Goal: Task Accomplishment & Management: Manage account settings

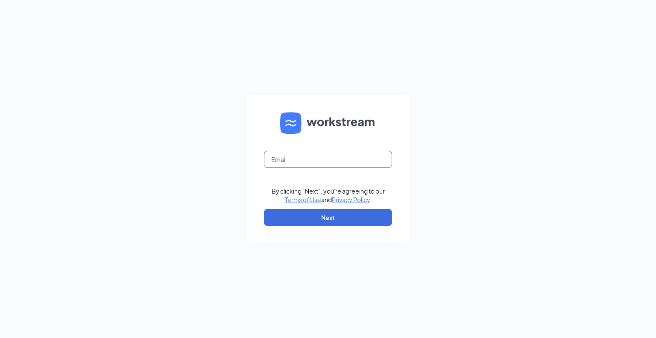
click at [313, 162] on input "text" at bounding box center [328, 159] width 128 height 17
type input "[EMAIL_ADDRESS][DOMAIN_NAME]"
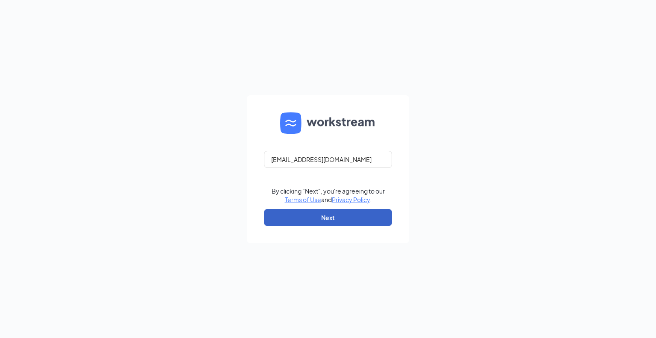
click at [327, 222] on button "Next" at bounding box center [328, 217] width 128 height 17
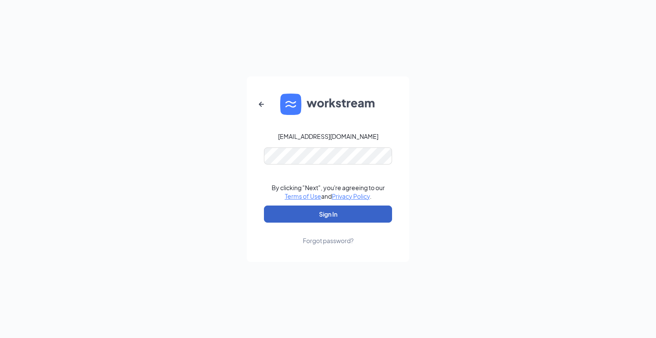
click at [332, 212] on button "Sign In" at bounding box center [328, 213] width 128 height 17
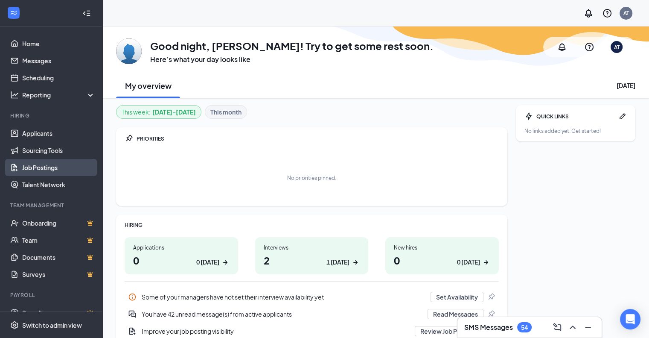
click at [39, 168] on link "Job Postings" at bounding box center [58, 167] width 73 height 17
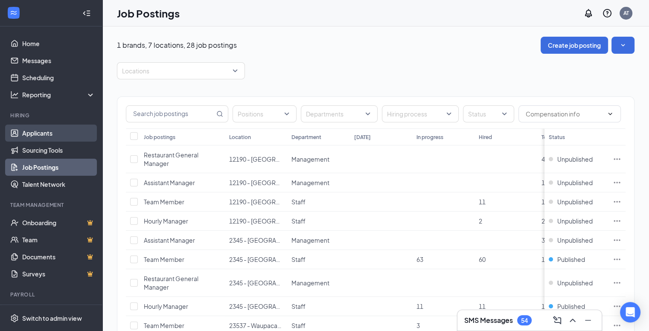
click at [42, 132] on link "Applicants" at bounding box center [58, 133] width 73 height 17
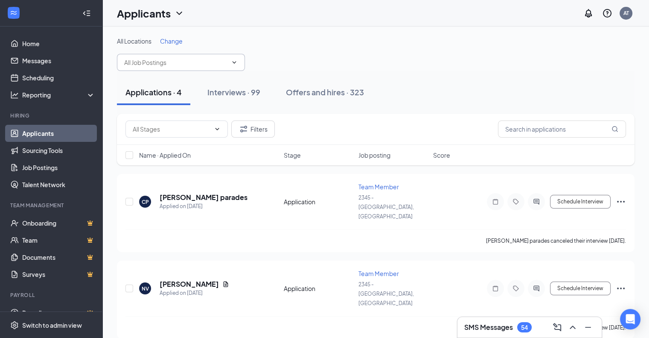
click at [235, 61] on icon "ChevronDown" at bounding box center [234, 62] width 7 height 7
click at [231, 62] on icon "ChevronDown" at bounding box center [234, 62] width 7 height 7
click at [232, 62] on icon "ChevronDown" at bounding box center [234, 62] width 7 height 7
click at [236, 58] on span at bounding box center [181, 62] width 128 height 17
click at [233, 61] on icon "ChevronDown" at bounding box center [234, 62] width 7 height 7
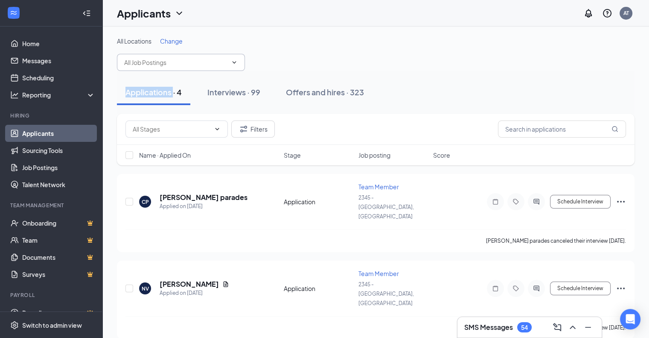
click at [233, 61] on icon "ChevronDown" at bounding box center [234, 62] width 7 height 7
click at [169, 61] on input "text" at bounding box center [175, 62] width 103 height 9
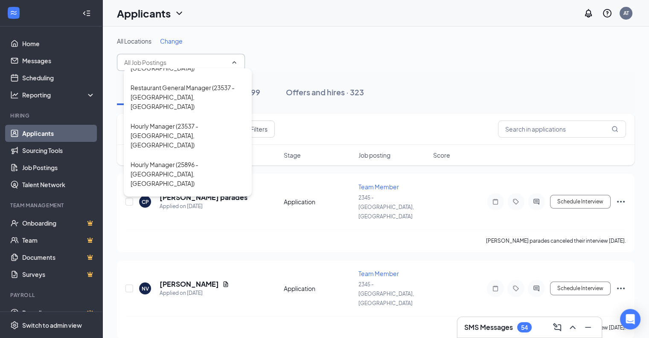
scroll to position [384, 0]
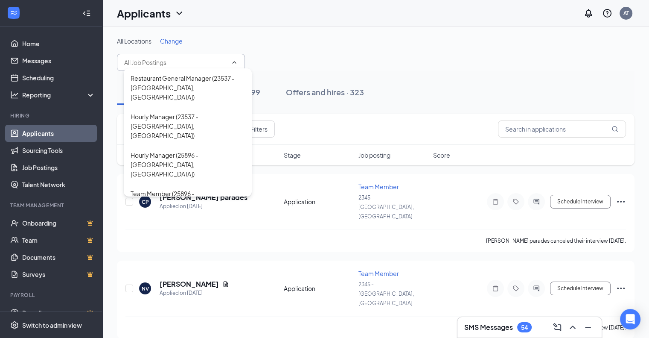
click at [166, 304] on div "Team Member (2746 - [GEOGRAPHIC_DATA], [GEOGRAPHIC_DATA])" at bounding box center [188, 318] width 114 height 28
type input "Team Member (2746 - [GEOGRAPHIC_DATA], [GEOGRAPHIC_DATA])"
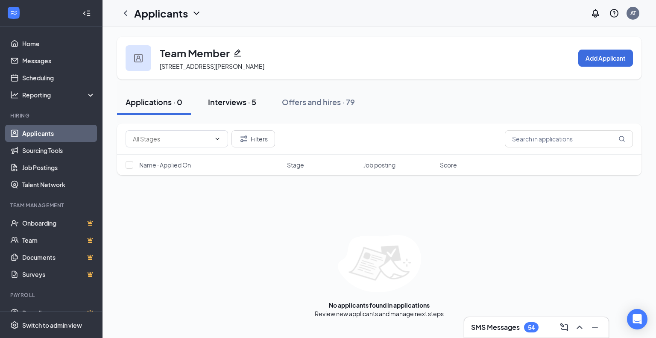
click at [238, 102] on div "Interviews · 5" at bounding box center [232, 102] width 48 height 11
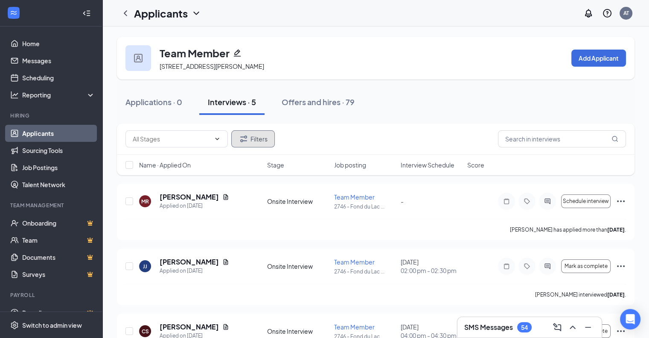
click at [259, 139] on button "Filters" at bounding box center [253, 138] width 44 height 17
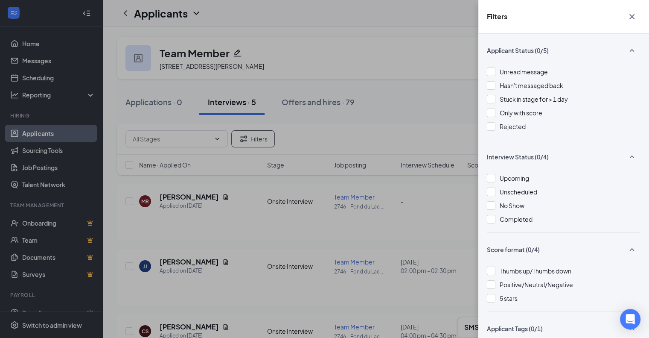
click at [360, 118] on div "Filters Applicant Status (0/5) Unread message Hasn't messaged back Stuck in sta…" at bounding box center [324, 169] width 649 height 338
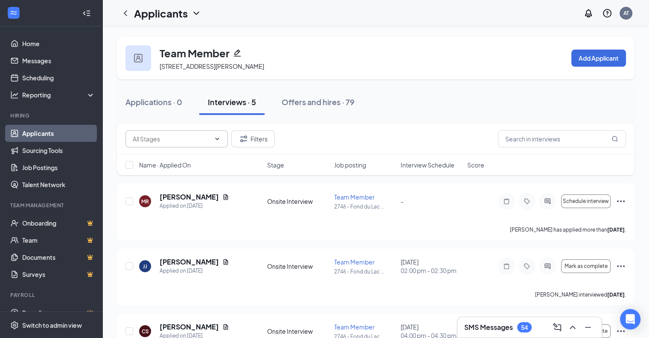
click at [219, 140] on icon "ChevronDown" at bounding box center [217, 138] width 7 height 7
click at [220, 136] on icon "ChevronDown" at bounding box center [217, 138] width 7 height 7
click at [252, 138] on button "Filters" at bounding box center [253, 138] width 44 height 17
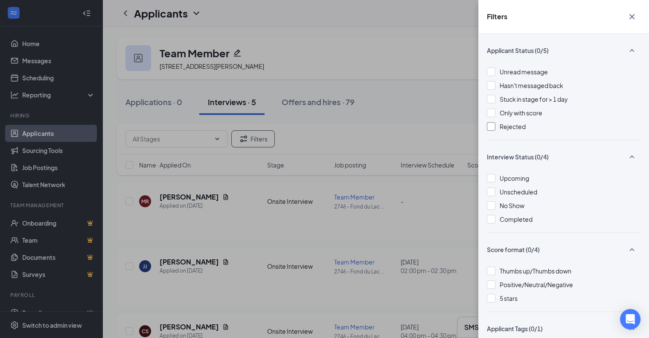
click at [491, 125] on div at bounding box center [491, 126] width 9 height 9
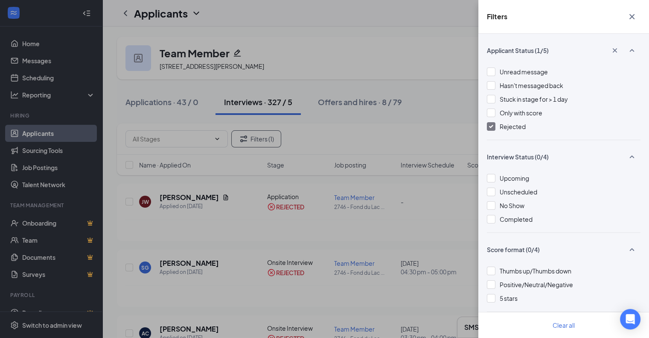
click at [337, 59] on div "Filters Applicant Status (1/5) Unread message Hasn't messaged back Stuck in sta…" at bounding box center [324, 169] width 649 height 338
click at [632, 17] on icon "Cross" at bounding box center [632, 16] width 5 height 5
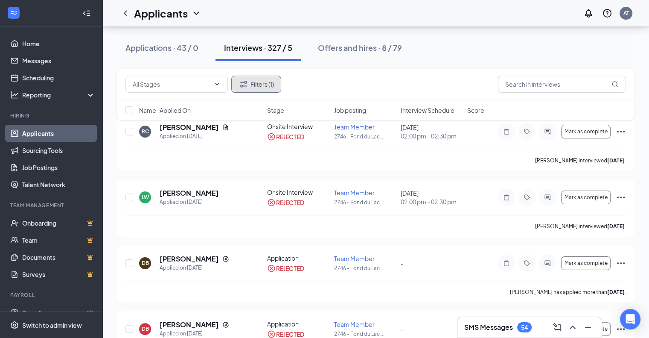
scroll to position [6192, 0]
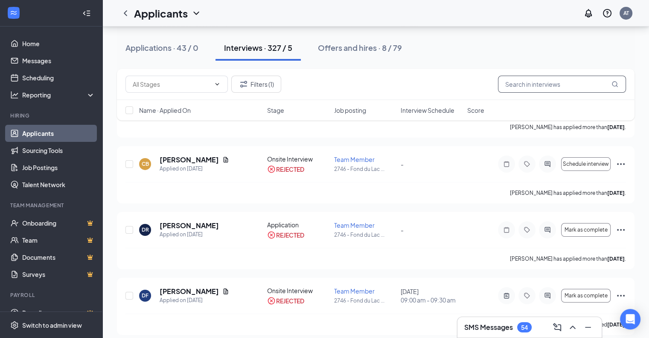
click at [515, 83] on input "text" at bounding box center [562, 84] width 128 height 17
click at [528, 89] on input "text" at bounding box center [562, 84] width 128 height 17
click at [524, 83] on input "text" at bounding box center [562, 84] width 128 height 17
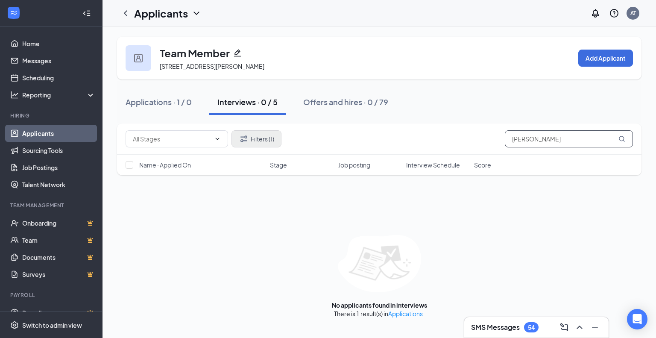
type input "[PERSON_NAME]"
click at [254, 140] on button "Filters (1)" at bounding box center [256, 138] width 50 height 17
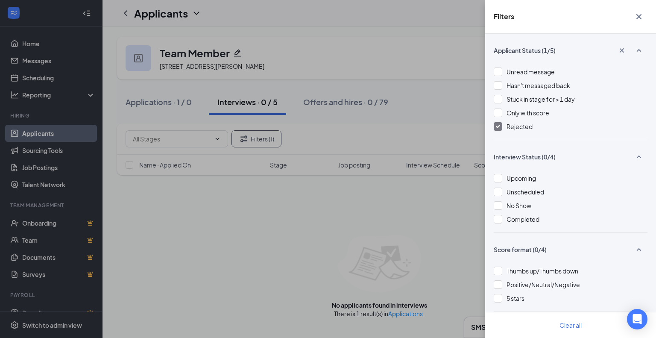
click at [497, 125] on img at bounding box center [498, 126] width 4 height 3
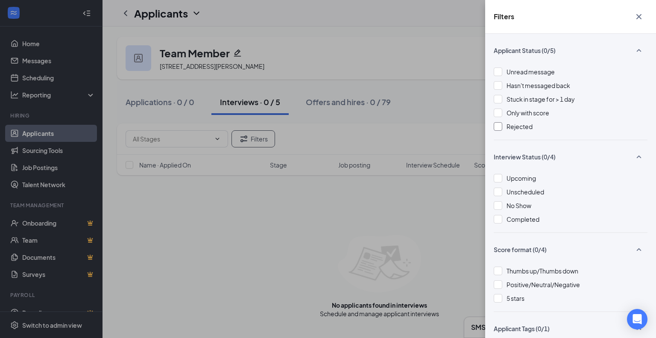
click at [438, 104] on div "Filters Applicant Status (0/5) Unread message Hasn't messaged back Stuck in sta…" at bounding box center [328, 169] width 656 height 338
click at [639, 17] on icon "Cross" at bounding box center [638, 16] width 5 height 5
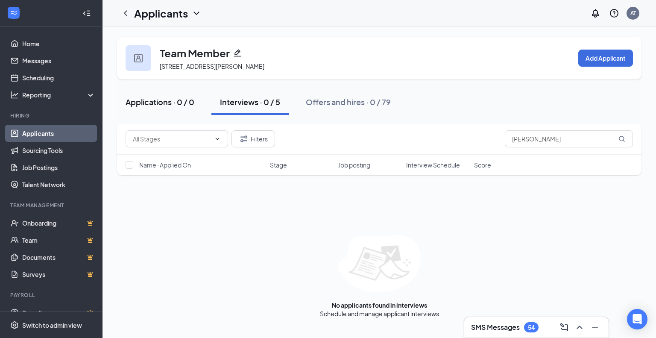
click at [161, 104] on div "Applications · 0 / 0" at bounding box center [160, 102] width 69 height 11
click at [243, 105] on div "Interviews · 0 / 5" at bounding box center [250, 102] width 60 height 11
click at [331, 102] on div "Offers and hires · 0 / 79" at bounding box center [348, 102] width 85 height 11
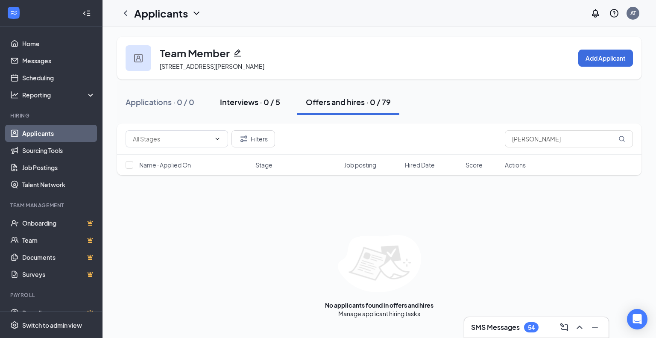
click at [248, 102] on div "Interviews · 0 / 5" at bounding box center [250, 102] width 60 height 11
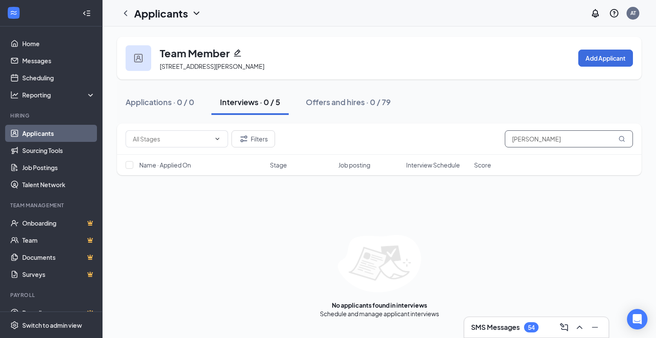
click at [622, 137] on icon "MagnifyingGlass" at bounding box center [621, 138] width 7 height 7
click at [570, 137] on input "[PERSON_NAME]" at bounding box center [569, 138] width 128 height 17
click at [217, 139] on icon "ChevronDown" at bounding box center [217, 138] width 7 height 7
click at [257, 136] on button "Filters" at bounding box center [253, 138] width 44 height 17
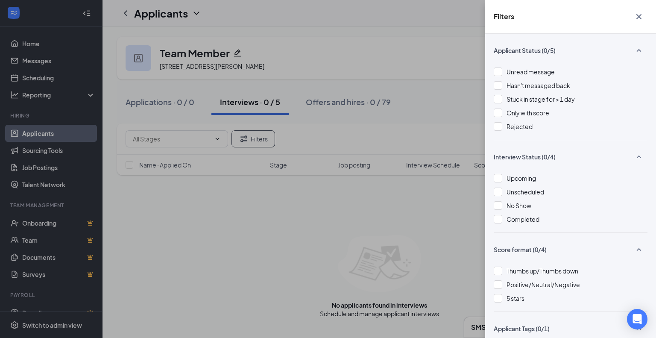
click at [314, 44] on div "Filters Applicant Status (0/5) Unread message Hasn't messaged back Stuck in sta…" at bounding box center [328, 169] width 656 height 338
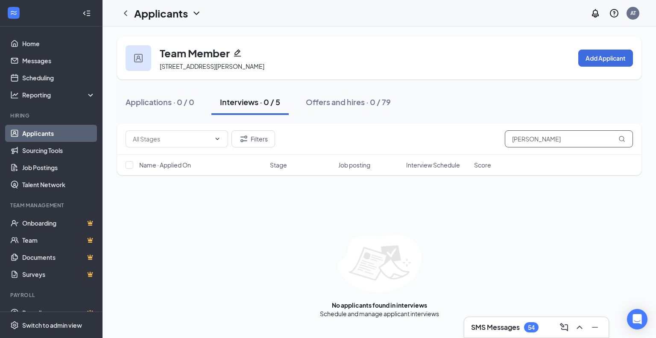
click at [555, 137] on input "[PERSON_NAME]" at bounding box center [569, 138] width 128 height 17
click at [343, 102] on div "Offers and hires · 0 / 79" at bounding box center [348, 102] width 85 height 11
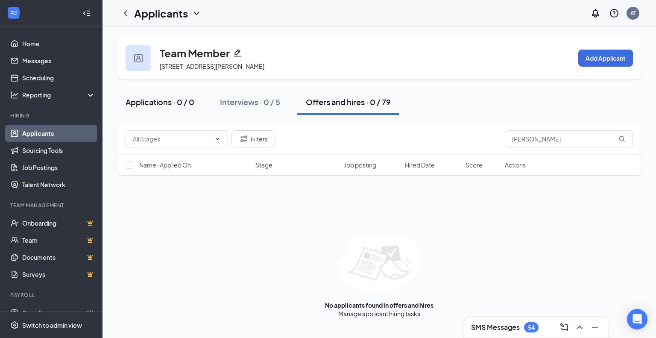
click at [163, 102] on div "Applications · 0 / 0" at bounding box center [160, 102] width 69 height 11
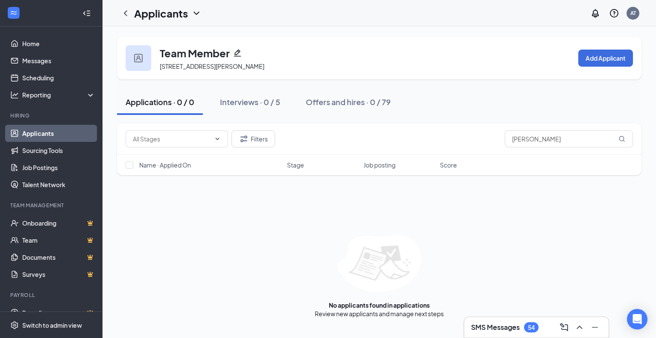
drag, startPoint x: 125, startPoint y: 11, endPoint x: 131, endPoint y: 22, distance: 12.8
click at [125, 11] on icon "ChevronLeft" at bounding box center [125, 13] width 10 height 10
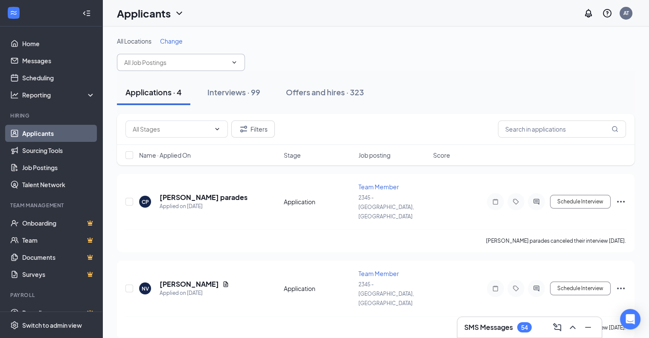
click at [234, 63] on icon "ChevronDown" at bounding box center [234, 62] width 7 height 7
click at [233, 59] on icon "ChevronDown" at bounding box center [234, 62] width 7 height 7
click at [230, 63] on span at bounding box center [233, 62] width 9 height 7
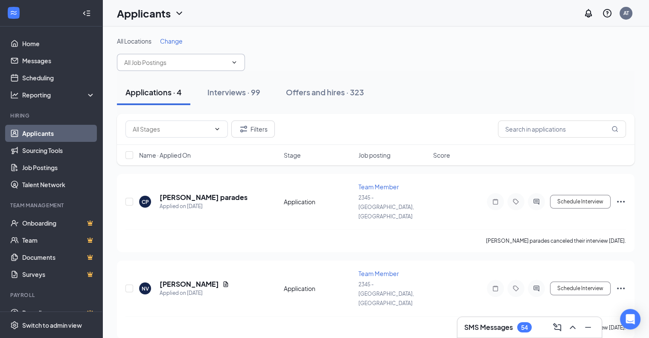
click at [150, 63] on input "text" at bounding box center [175, 62] width 103 height 9
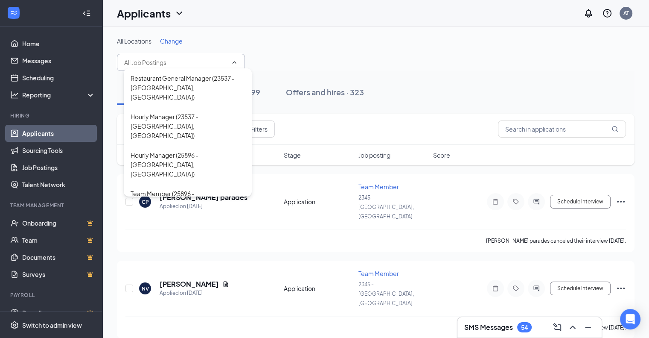
scroll to position [427, 0]
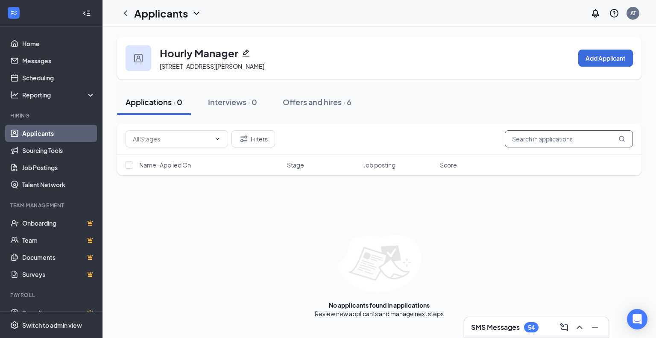
click at [532, 143] on input "text" at bounding box center [569, 138] width 128 height 17
type input "[PERSON_NAME]"
click at [235, 99] on div "Interviews · 0 / 0" at bounding box center [250, 102] width 61 height 11
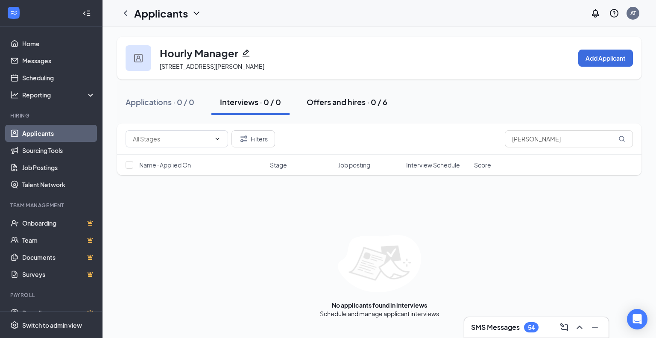
click at [326, 103] on div "Offers and hires · 0 / 6" at bounding box center [347, 102] width 81 height 11
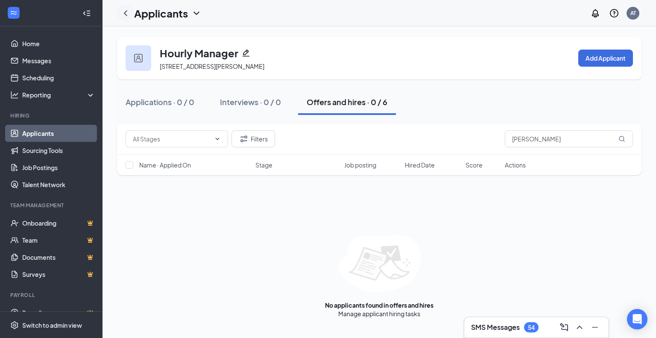
click at [126, 13] on icon "ChevronLeft" at bounding box center [125, 13] width 10 height 10
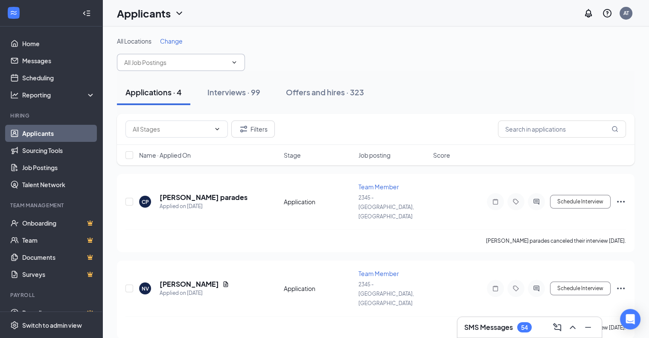
click at [183, 61] on input "text" at bounding box center [175, 62] width 103 height 9
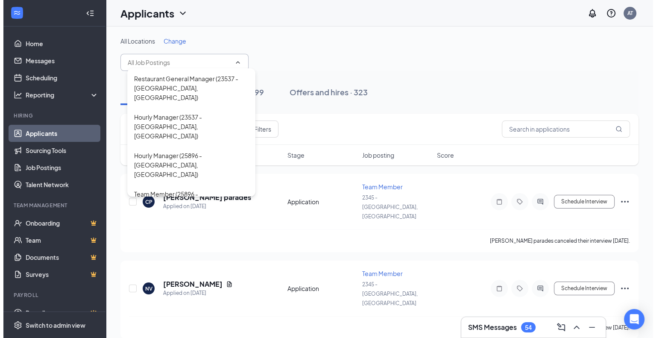
scroll to position [427, 0]
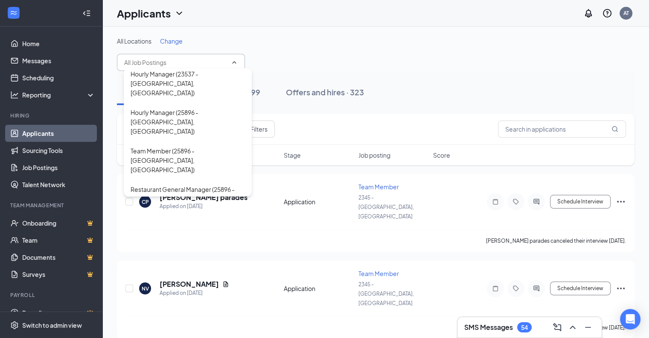
click at [181, 261] on div "Team Member (2746 - [GEOGRAPHIC_DATA], [GEOGRAPHIC_DATA])" at bounding box center [188, 275] width 114 height 28
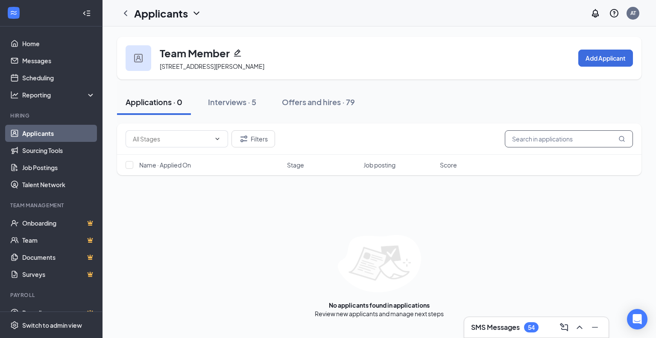
click at [529, 137] on input "text" at bounding box center [569, 138] width 128 height 17
click at [533, 137] on input "text" at bounding box center [569, 138] width 128 height 17
type input "[PERSON_NAME]"
click at [263, 102] on div "Interviews · 0 / 5" at bounding box center [250, 102] width 60 height 11
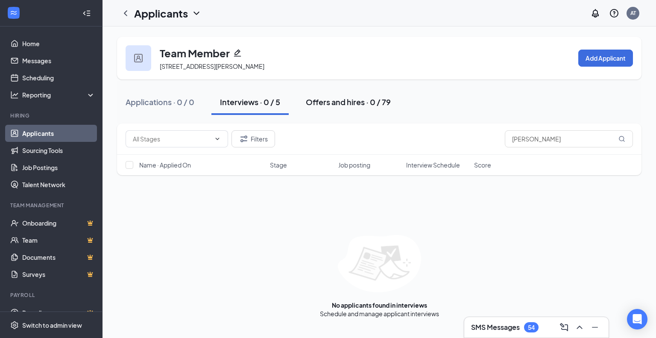
click at [356, 101] on div "Offers and hires · 0 / 79" at bounding box center [348, 102] width 85 height 11
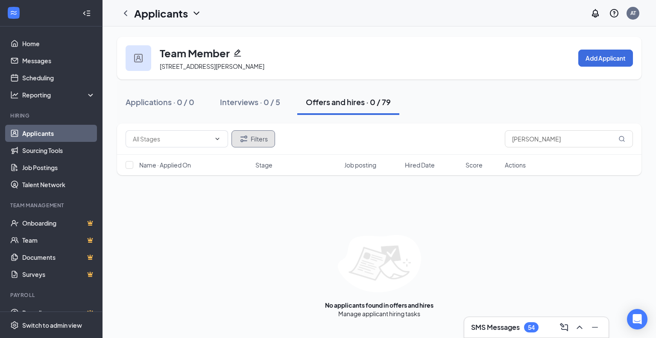
click at [265, 137] on button "Filters" at bounding box center [253, 138] width 44 height 17
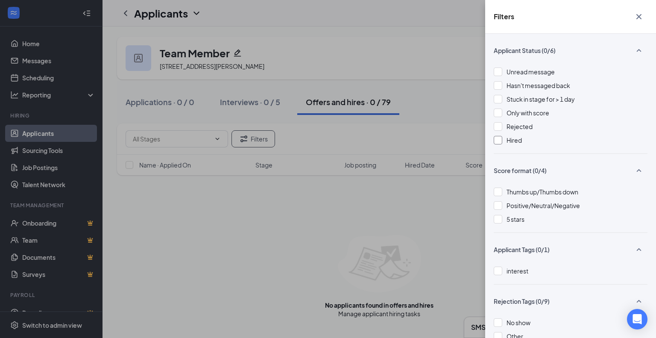
click at [496, 141] on div at bounding box center [498, 140] width 9 height 9
click at [459, 98] on div "Filters Applicant Status (1/6) Unread message Hasn't messaged back Stuck in sta…" at bounding box center [328, 169] width 656 height 338
click at [450, 45] on div "Filters Applicant Status (1/6) Unread message Hasn't messaged back Stuck in sta…" at bounding box center [328, 169] width 656 height 338
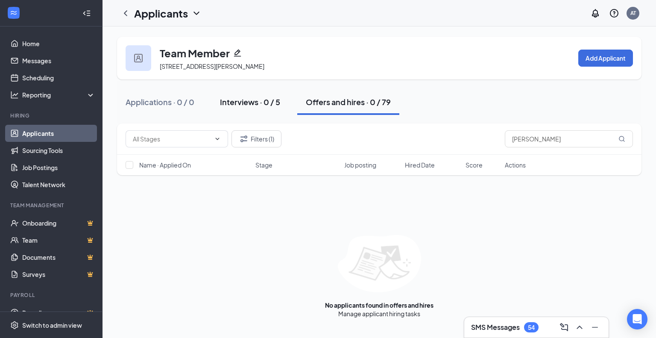
click at [255, 100] on div "Interviews · 0 / 5" at bounding box center [250, 102] width 60 height 11
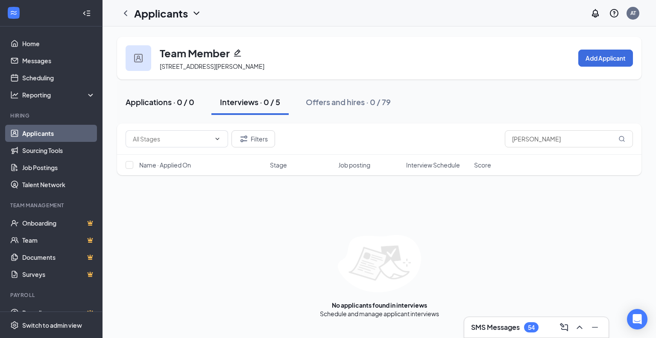
click at [157, 104] on div "Applications · 0 / 0" at bounding box center [160, 102] width 69 height 11
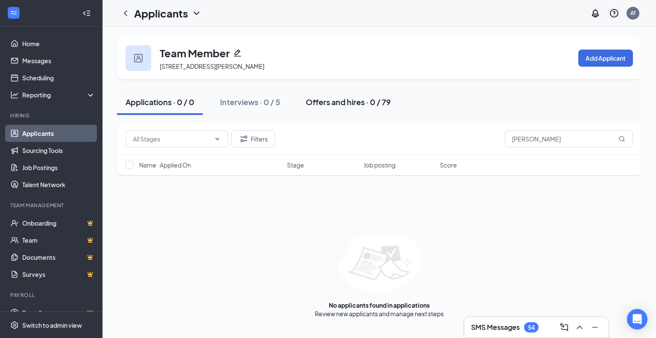
click at [343, 101] on div "Offers and hires · 0 / 79" at bounding box center [348, 102] width 85 height 11
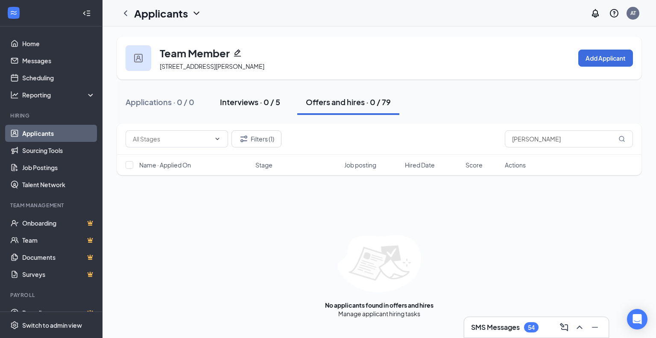
click at [259, 101] on div "Interviews · 0 / 5" at bounding box center [250, 102] width 60 height 11
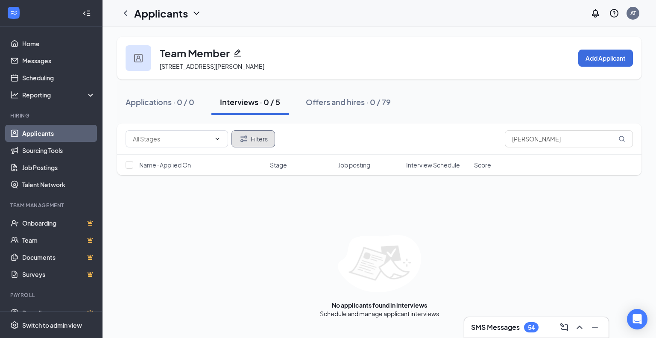
click at [261, 140] on button "Filters" at bounding box center [253, 138] width 44 height 17
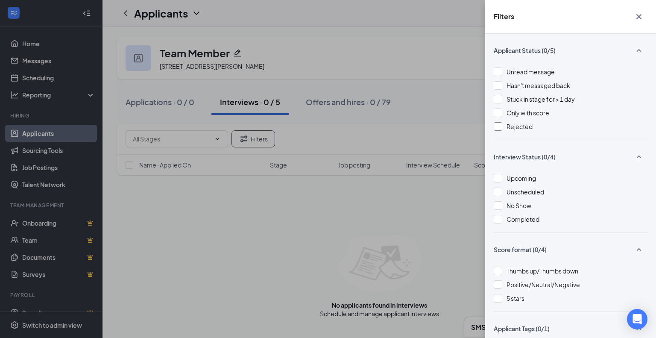
click at [498, 124] on div at bounding box center [498, 126] width 9 height 9
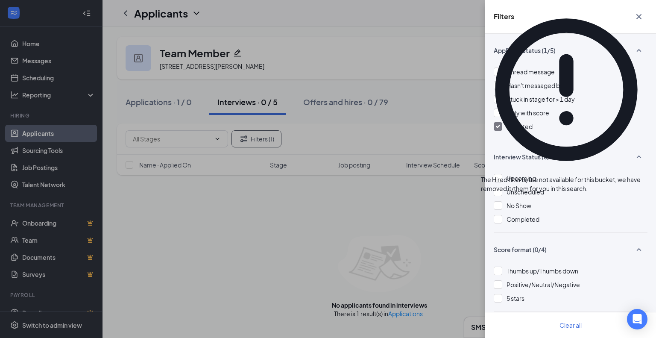
click at [416, 34] on div "Filters Applicant Status (1/5) Unread message Hasn't messaged back Stuck in sta…" at bounding box center [328, 169] width 656 height 338
click at [654, 178] on icon "Cross" at bounding box center [656, 180] width 5 height 5
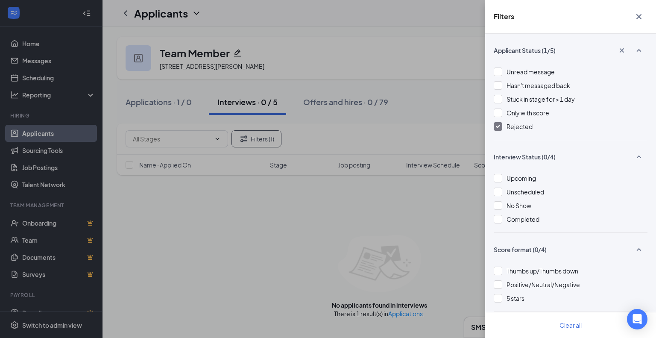
click at [639, 17] on icon "Cross" at bounding box center [638, 16] width 5 height 5
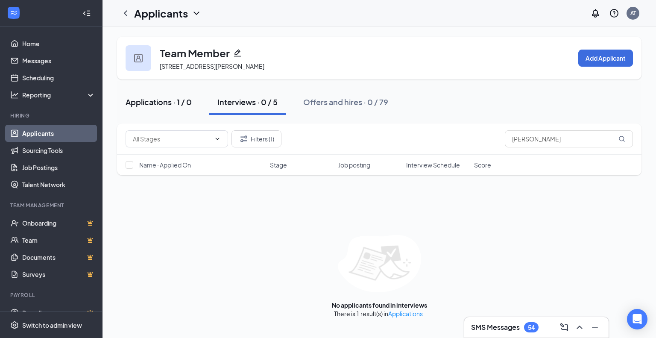
click at [166, 103] on div "Applications · 1 / 0" at bounding box center [159, 102] width 66 height 11
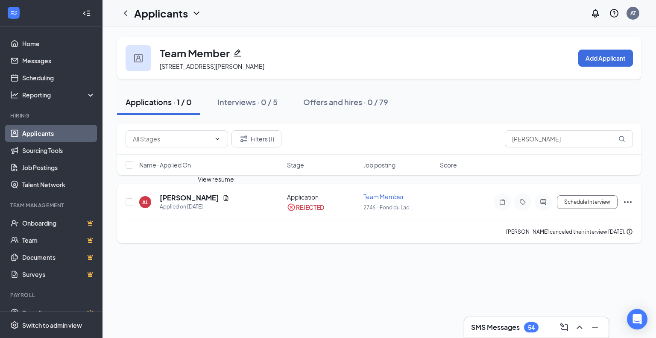
click at [222, 196] on icon "Document" at bounding box center [225, 197] width 7 height 7
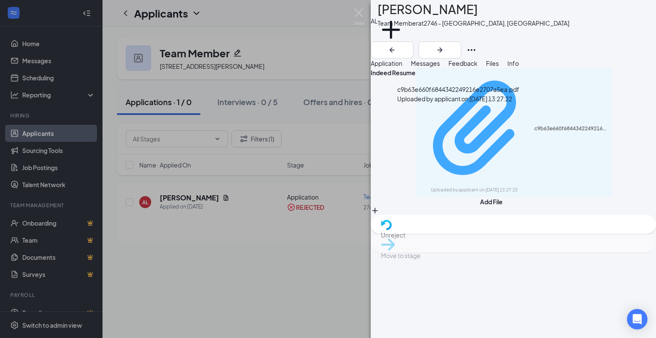
click at [534, 125] on div "c9b63e660f6844342249216e2707a5ea.pdf" at bounding box center [570, 128] width 73 height 7
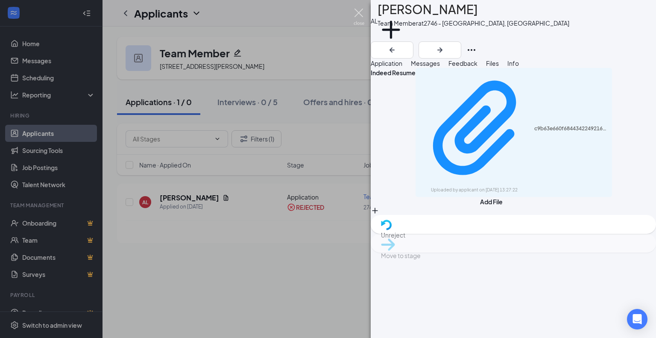
click at [359, 11] on img at bounding box center [359, 17] width 11 height 17
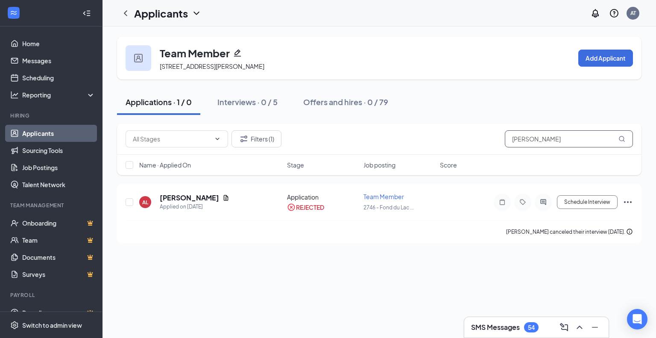
drag, startPoint x: 565, startPoint y: 137, endPoint x: 483, endPoint y: 145, distance: 81.5
click at [483, 145] on div "Filters (1) [PERSON_NAME]" at bounding box center [379, 138] width 507 height 17
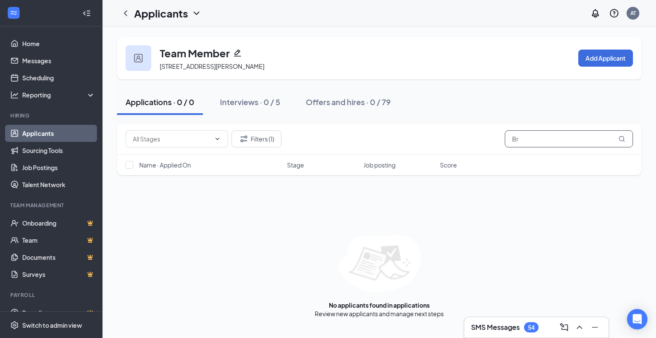
type input "B"
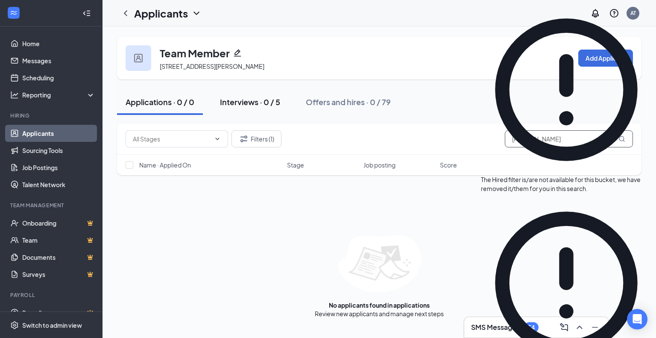
type input "[PERSON_NAME]"
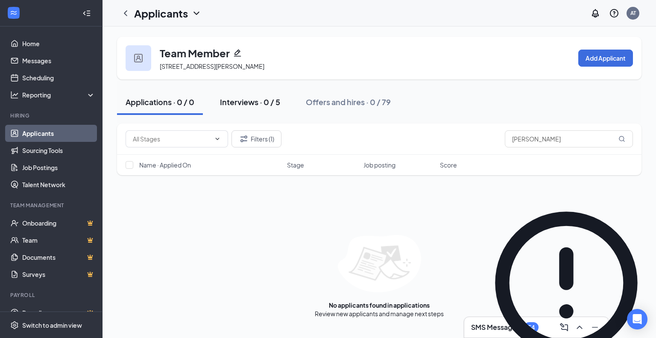
click at [255, 102] on div "Interviews · 0 / 5" at bounding box center [250, 102] width 60 height 11
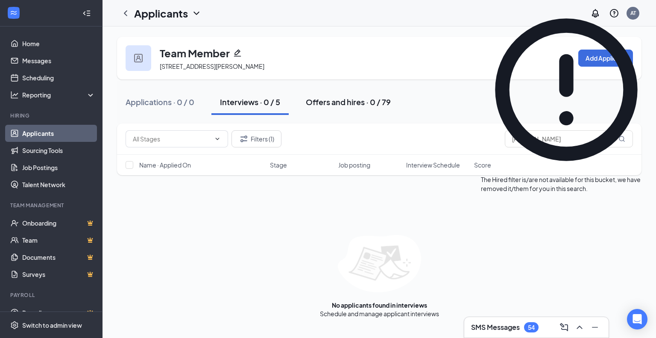
click at [319, 103] on div "Offers and hires · 0 / 79" at bounding box center [348, 102] width 85 height 11
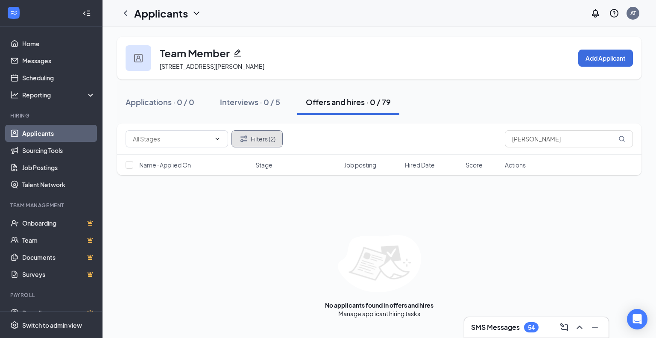
click at [261, 139] on button "Filters (2)" at bounding box center [256, 138] width 51 height 17
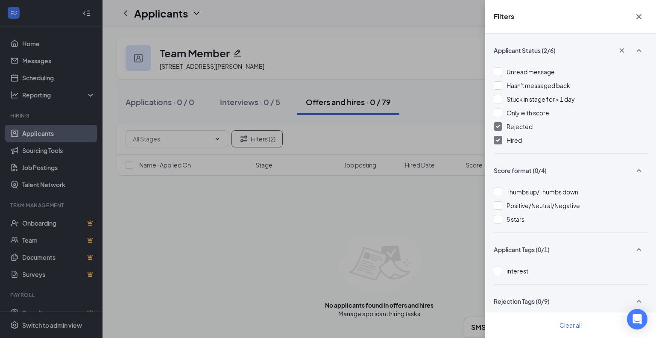
click at [500, 137] on div at bounding box center [498, 140] width 9 height 9
click at [497, 126] on img at bounding box center [498, 126] width 4 height 3
click at [466, 80] on div "Filters Applicant Status (0/6) Unread message Hasn't messaged back Stuck in sta…" at bounding box center [328, 169] width 656 height 338
click at [457, 53] on div "Filters Applicant Status (0/6) Unread message Hasn't messaged back Stuck in sta…" at bounding box center [328, 169] width 656 height 338
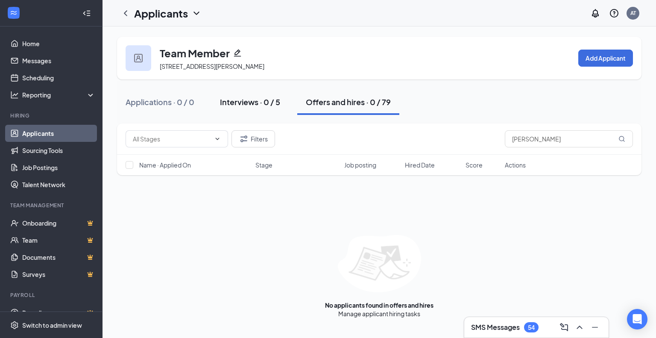
click at [246, 100] on div "Interviews · 0 / 5" at bounding box center [250, 102] width 60 height 11
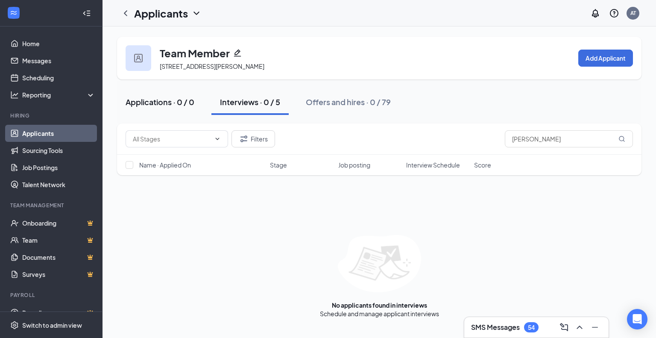
click at [155, 102] on div "Applications · 0 / 0" at bounding box center [160, 102] width 69 height 11
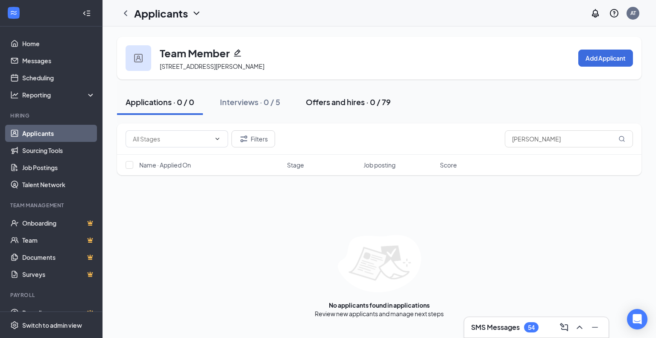
click at [326, 99] on div "Offers and hires · 0 / 79" at bounding box center [348, 102] width 85 height 11
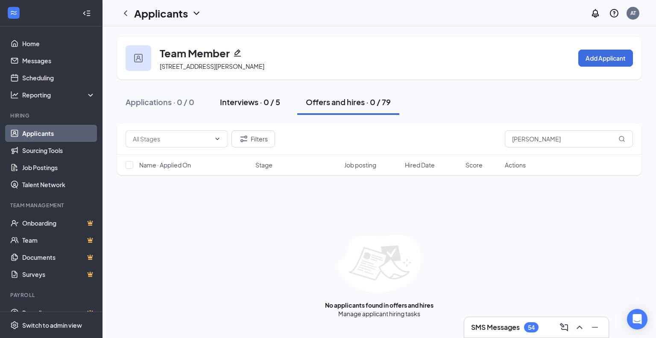
click at [261, 100] on div "Interviews · 0 / 5" at bounding box center [250, 102] width 60 height 11
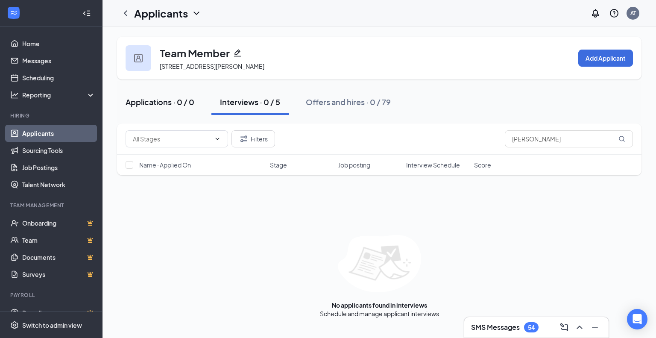
click at [152, 100] on div "Applications · 0 / 0" at bounding box center [160, 102] width 69 height 11
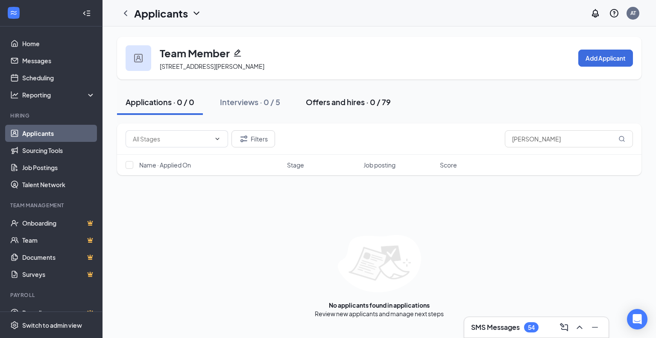
click at [332, 105] on div "Offers and hires · 0 / 79" at bounding box center [348, 102] width 85 height 11
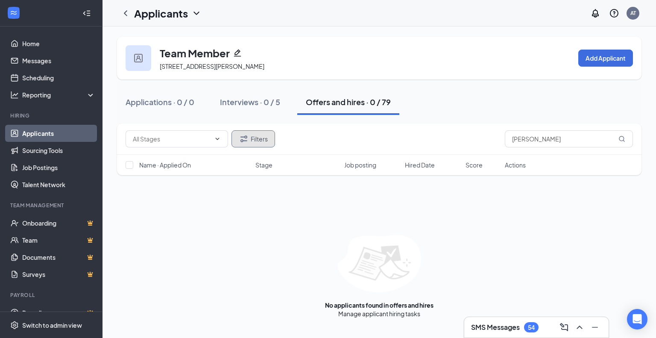
click at [260, 136] on button "Filters" at bounding box center [253, 138] width 44 height 17
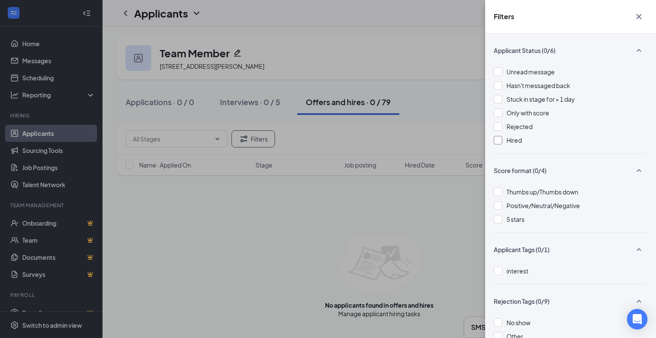
click at [499, 142] on div at bounding box center [498, 140] width 9 height 9
click at [427, 54] on div "Filters Applicant Status (1/6) Unread message Hasn't messaged back Stuck in sta…" at bounding box center [328, 169] width 656 height 338
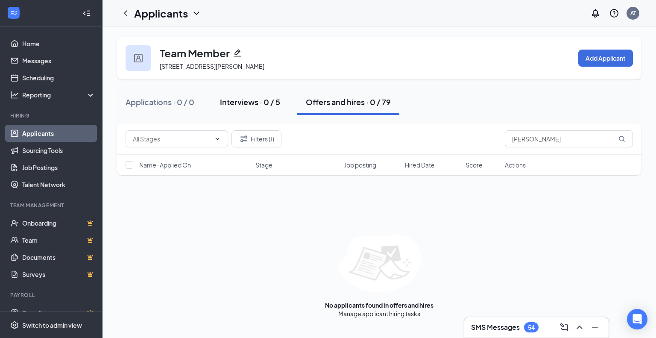
click at [250, 101] on div "Interviews · 0 / 5" at bounding box center [250, 102] width 60 height 11
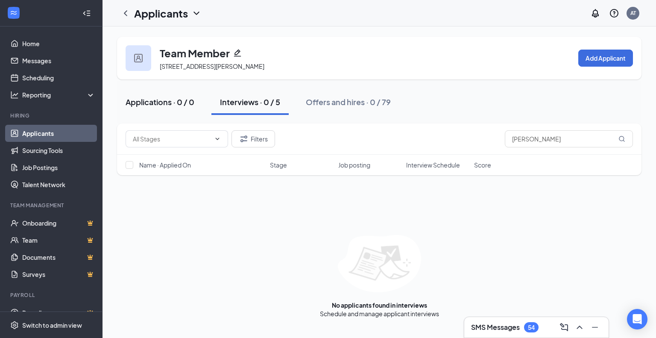
click at [167, 102] on div "Applications · 0 / 0" at bounding box center [160, 102] width 69 height 11
click at [239, 102] on div "Interviews · 0 / 5" at bounding box center [250, 102] width 60 height 11
click at [350, 101] on div "Offers and hires · 0 / 79" at bounding box center [348, 102] width 85 height 11
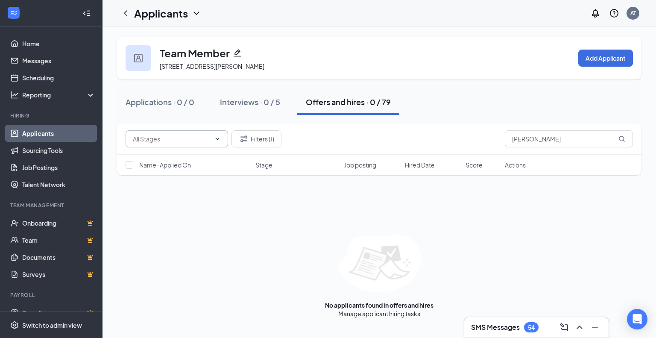
click at [216, 138] on icon "ChevronDown" at bounding box center [218, 138] width 4 height 2
click at [174, 135] on input "text" at bounding box center [172, 138] width 78 height 9
click at [172, 176] on div "Hiring Complete (66)" at bounding box center [167, 174] width 57 height 9
type input "Hiring Complete (66)"
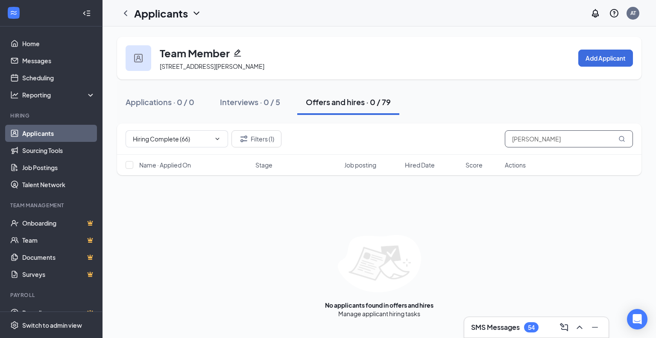
click at [550, 140] on input "[PERSON_NAME]" at bounding box center [569, 138] width 128 height 17
click at [540, 139] on input "[PERSON_NAME]" at bounding box center [569, 138] width 128 height 17
type input "[PERSON_NAME]"
click at [237, 102] on div "Interviews · 0 / 5" at bounding box center [250, 102] width 60 height 11
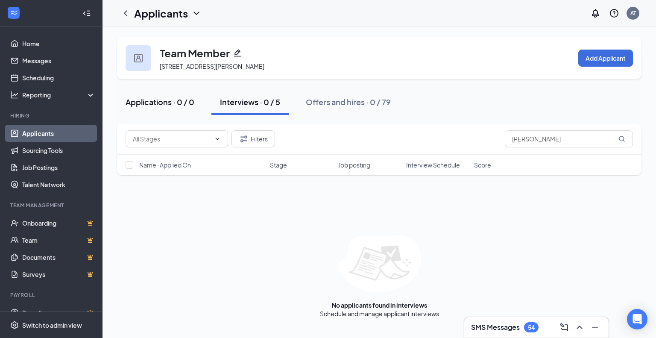
click at [161, 104] on div "Applications · 0 / 0" at bounding box center [160, 102] width 69 height 11
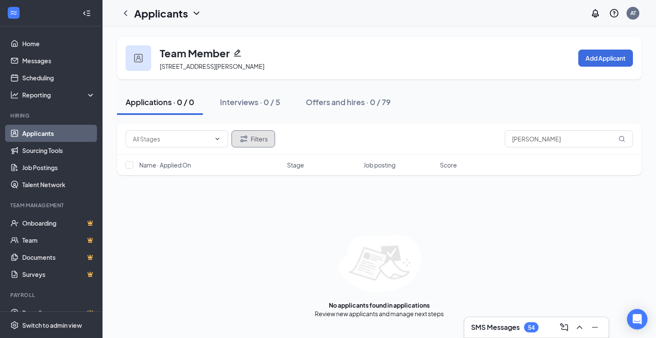
click at [258, 136] on button "Filters" at bounding box center [253, 138] width 44 height 17
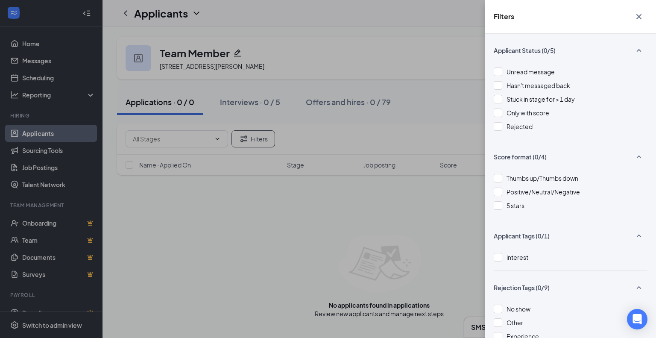
click at [465, 71] on div "Filters Applicant Status (0/5) Unread message Hasn't messaged back Stuck in sta…" at bounding box center [328, 169] width 656 height 338
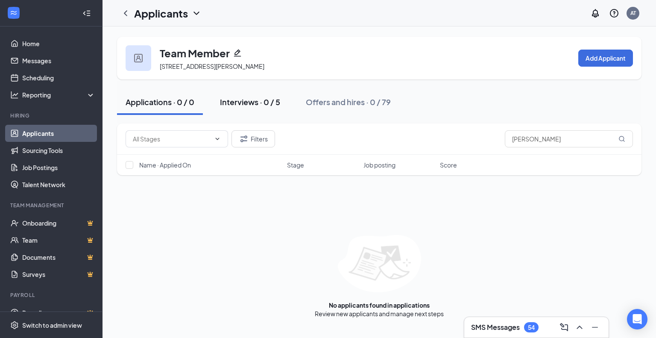
click at [240, 102] on div "Interviews · 0 / 5" at bounding box center [250, 102] width 60 height 11
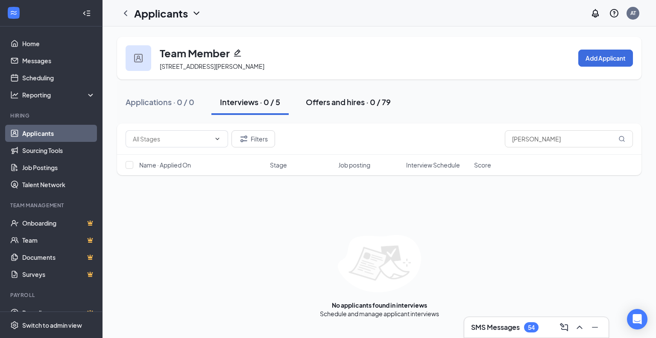
click at [324, 102] on div "Offers and hires · 0 / 79" at bounding box center [348, 102] width 85 height 11
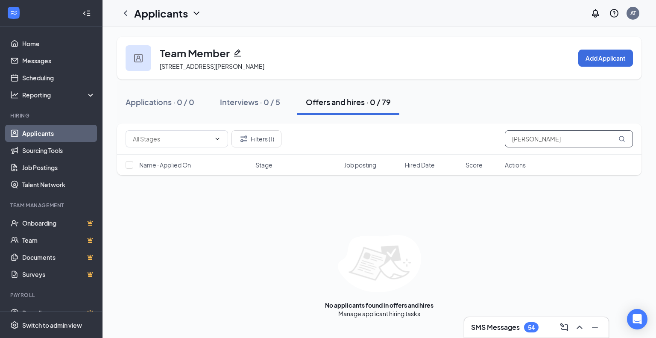
click at [607, 139] on input "[PERSON_NAME]" at bounding box center [569, 138] width 128 height 17
click at [470, 133] on div "Filters (1) [PERSON_NAME]" at bounding box center [379, 138] width 507 height 17
click at [272, 138] on button "Filters (1)" at bounding box center [256, 138] width 50 height 17
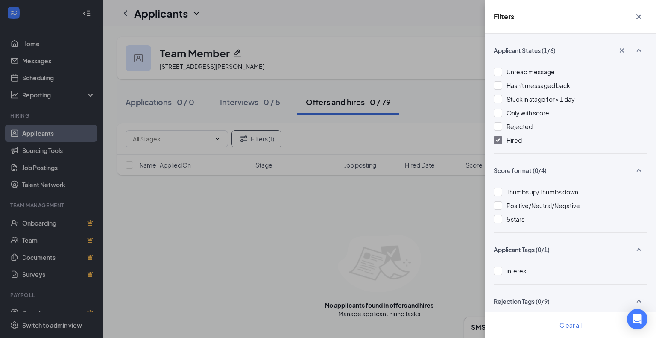
click at [501, 140] on div at bounding box center [498, 140] width 9 height 9
click at [440, 61] on div "Filters Applicant Status (0/6) Unread message Hasn't messaged back Stuck in sta…" at bounding box center [328, 169] width 656 height 338
click at [249, 100] on div "Filters Applicant Status (0/6) Unread message Hasn't messaged back Stuck in sta…" at bounding box center [328, 169] width 656 height 338
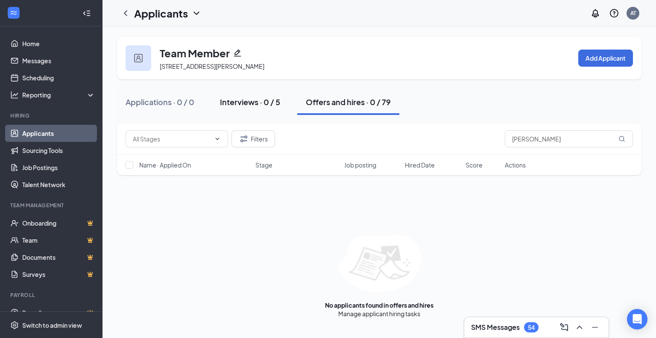
click at [243, 98] on div "Interviews · 0 / 5" at bounding box center [250, 102] width 60 height 11
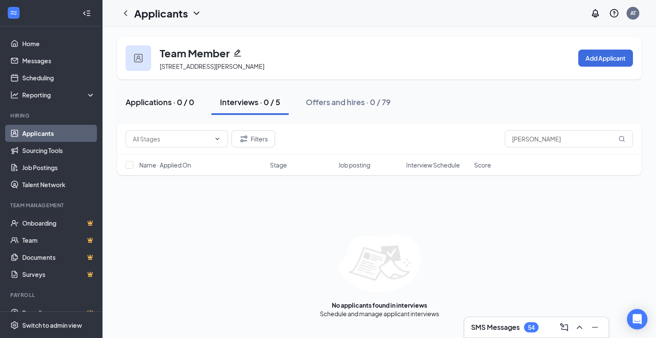
click at [159, 99] on div "Applications · 0 / 0" at bounding box center [160, 102] width 69 height 11
click at [239, 99] on div "Interviews · 0 / 5" at bounding box center [250, 102] width 60 height 11
click at [336, 97] on div "Offers and hires · 0 / 79" at bounding box center [348, 102] width 85 height 11
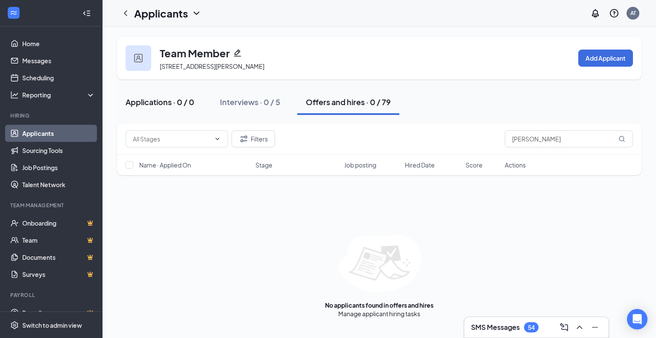
click at [169, 100] on div "Applications · 0 / 0" at bounding box center [160, 102] width 69 height 11
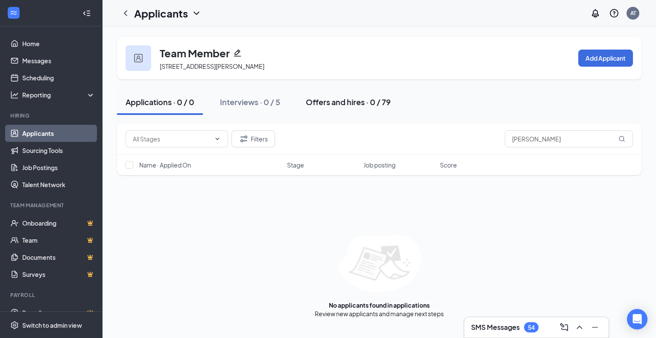
click at [331, 102] on div "Offers and hires · 0 / 79" at bounding box center [348, 102] width 85 height 11
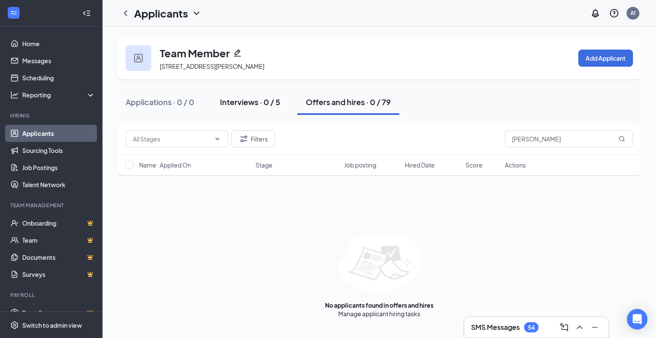
click at [260, 104] on div "Interviews · 0 / 5" at bounding box center [250, 102] width 60 height 11
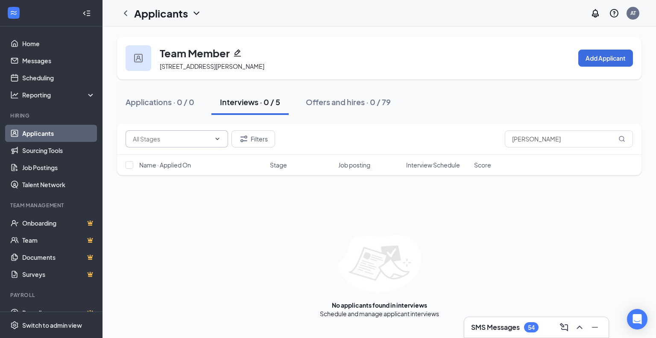
click at [193, 138] on input "text" at bounding box center [172, 138] width 78 height 9
click at [184, 155] on div "Onsite Interview (5)" at bounding box center [158, 149] width 53 height 9
type input "Onsite Interview (5)"
click at [345, 109] on button "Offers and hires · 0 / 79" at bounding box center [348, 102] width 102 height 26
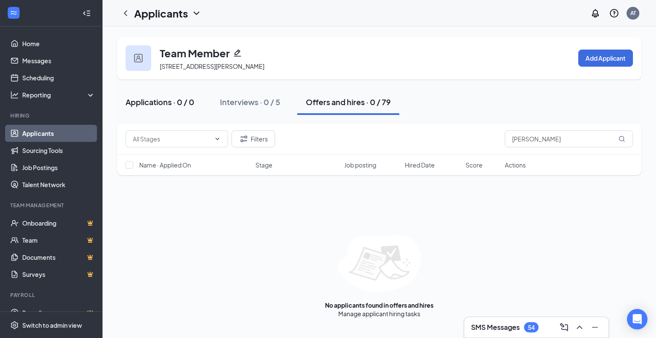
click at [162, 104] on div "Applications · 0 / 0" at bounding box center [160, 102] width 69 height 11
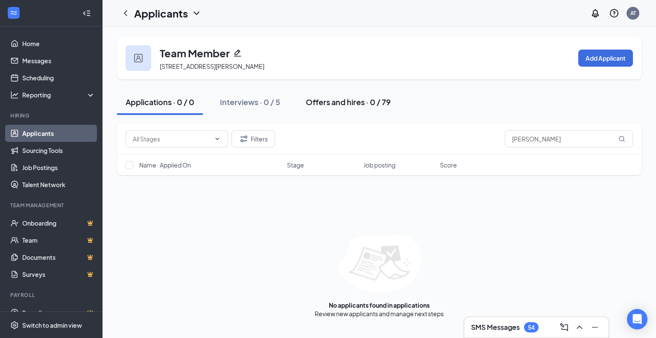
click at [342, 97] on div "Offers and hires · 0 / 79" at bounding box center [348, 102] width 85 height 11
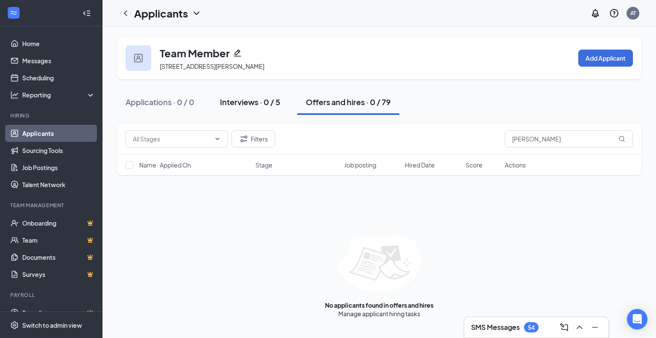
click at [240, 99] on div "Interviews · 0 / 5" at bounding box center [250, 102] width 60 height 11
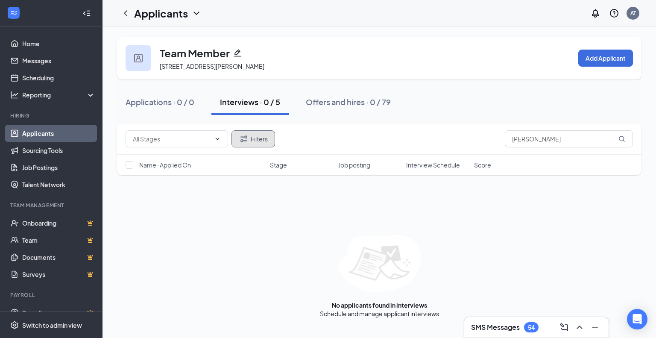
click at [256, 138] on button "Filters" at bounding box center [253, 138] width 44 height 17
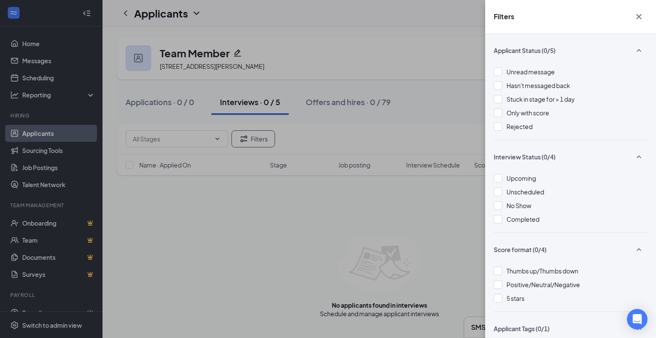
click at [297, 47] on div "Filters Applicant Status (0/5) Unread message Hasn't messaged back Stuck in sta…" at bounding box center [328, 169] width 656 height 338
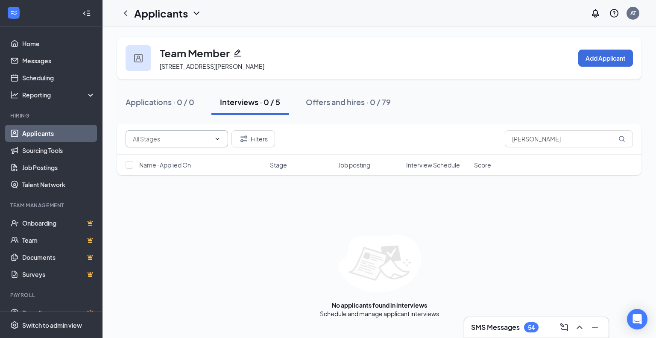
click at [204, 140] on input "text" at bounding box center [172, 138] width 78 height 9
click at [308, 119] on div "Applications · 0 / 0 Interviews · 0 / 5 Offers and hires · 0 / 79" at bounding box center [379, 102] width 524 height 43
click at [260, 140] on button "Filters" at bounding box center [253, 138] width 44 height 17
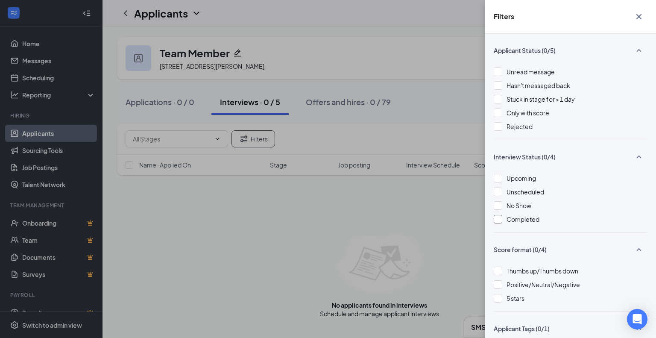
click at [500, 218] on div at bounding box center [498, 219] width 9 height 9
click at [375, 61] on div "Filters Applicant Status (0/5) Unread message Hasn't messaged back Stuck in sta…" at bounding box center [328, 169] width 656 height 338
click at [340, 99] on div "Filters Applicant Status (0/5) Unread message Hasn't messaged back Stuck in sta…" at bounding box center [328, 169] width 656 height 338
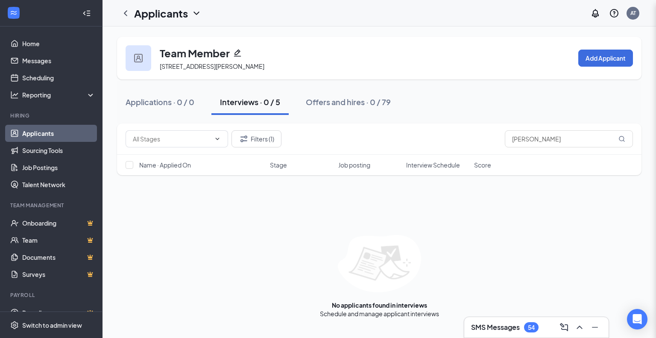
click at [356, 100] on div "Offers and hires · 0 / 79" at bounding box center [348, 102] width 85 height 11
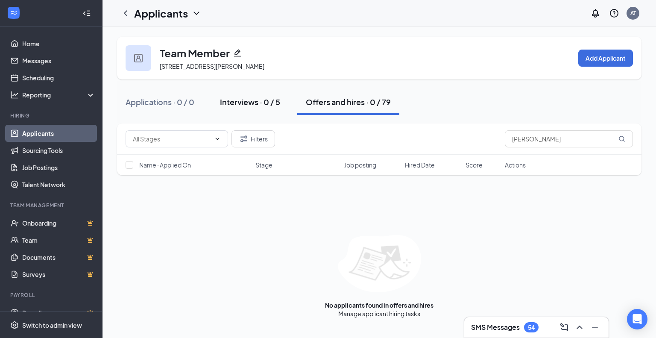
click at [245, 103] on div "Interviews · 0 / 5" at bounding box center [250, 102] width 60 height 11
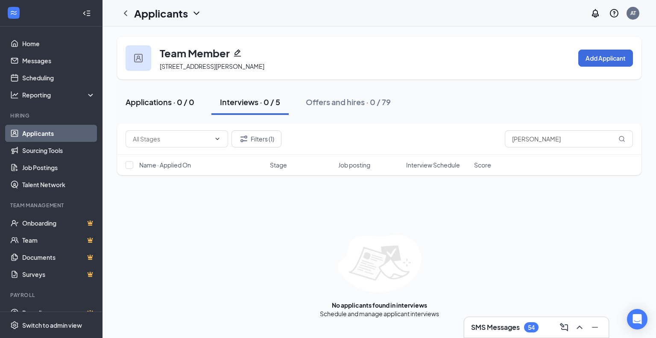
click at [154, 102] on div "Applications · 0 / 0" at bounding box center [160, 102] width 69 height 11
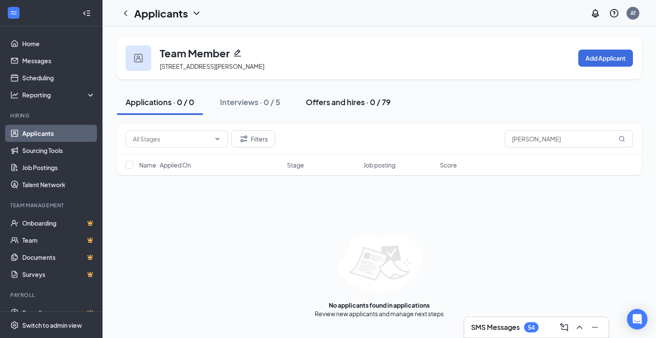
click at [336, 100] on div "Offers and hires · 0 / 79" at bounding box center [348, 102] width 85 height 11
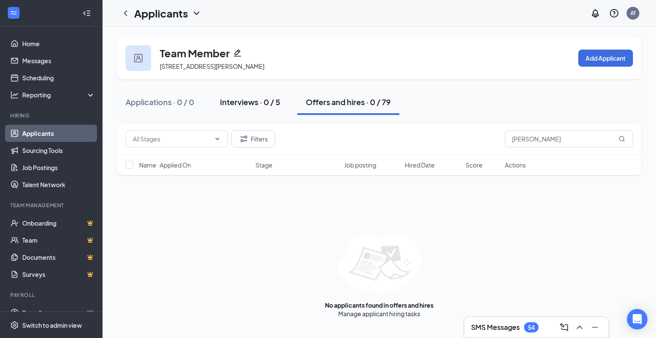
click at [237, 99] on div "Interviews · 0 / 5" at bounding box center [250, 102] width 60 height 11
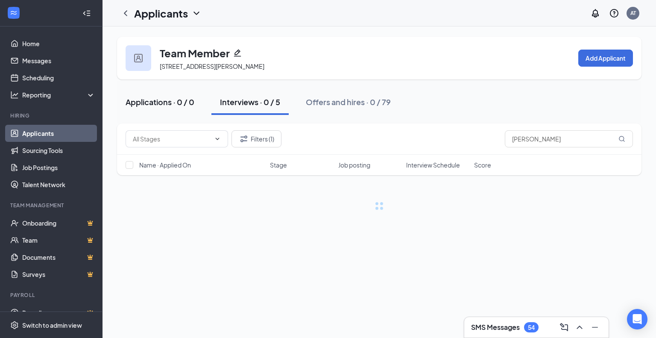
click at [170, 109] on button "Applications · 0 / 0" at bounding box center [160, 102] width 86 height 26
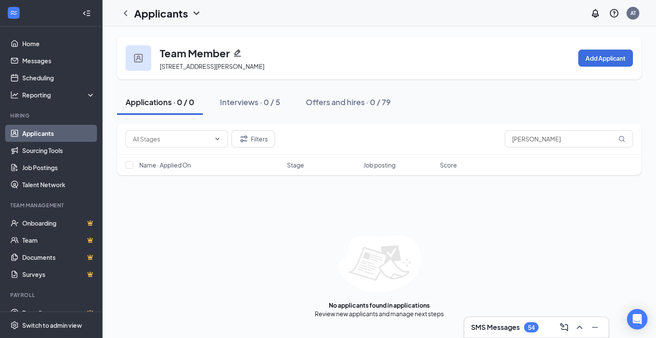
drag, startPoint x: 50, startPoint y: 132, endPoint x: 69, endPoint y: 127, distance: 19.5
click at [50, 132] on link "Applicants" at bounding box center [58, 133] width 73 height 17
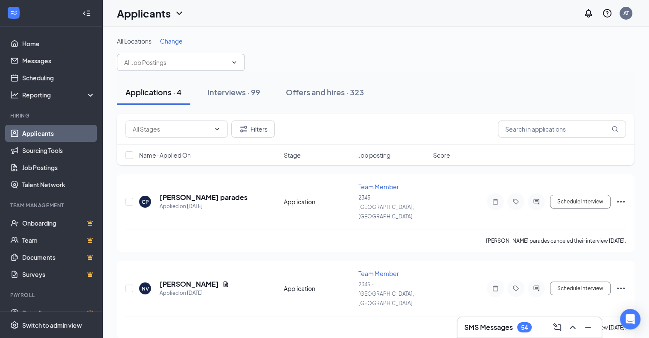
click at [232, 63] on icon "ChevronDown" at bounding box center [234, 62] width 7 height 7
click at [196, 63] on input "text" at bounding box center [175, 62] width 103 height 9
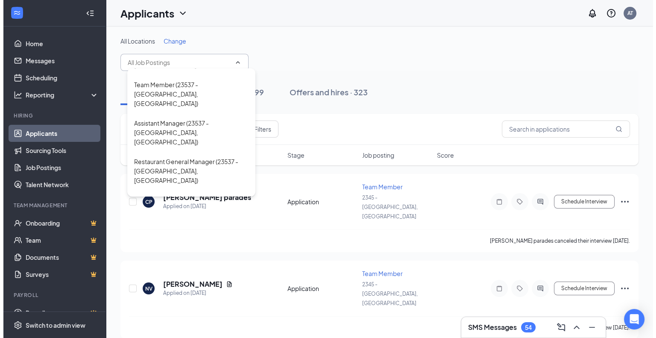
scroll to position [342, 0]
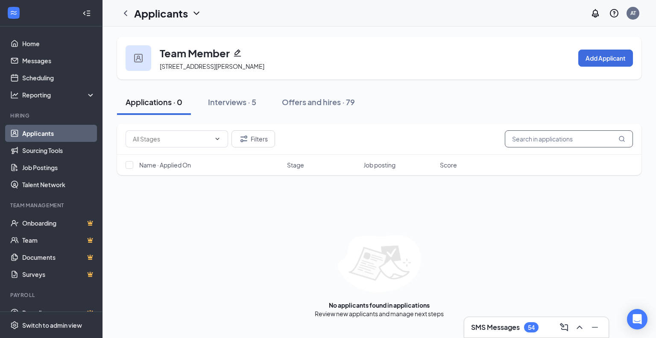
click at [526, 139] on input "text" at bounding box center [569, 138] width 128 height 17
type input "[PERSON_NAME]"
click at [250, 97] on div "Interviews · 0 / 5" at bounding box center [250, 102] width 60 height 11
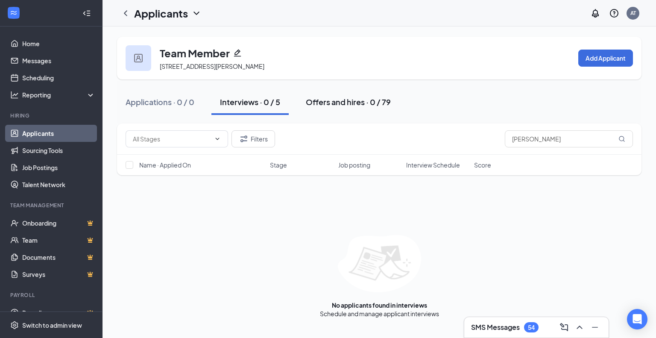
click at [329, 99] on div "Offers and hires · 0 / 79" at bounding box center [348, 102] width 85 height 11
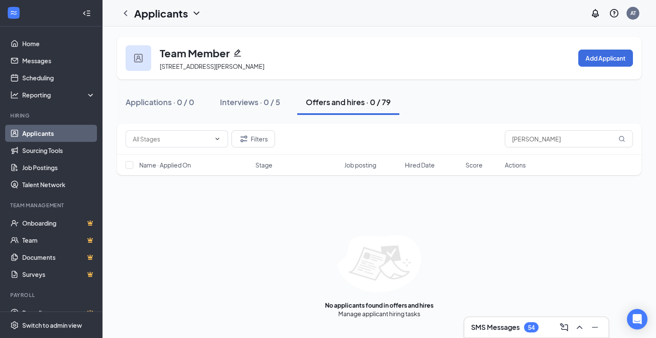
click at [508, 331] on h3 "SMS Messages" at bounding box center [495, 326] width 49 height 9
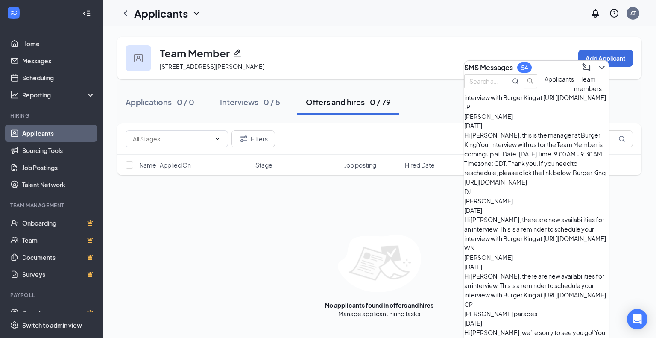
scroll to position [956, 0]
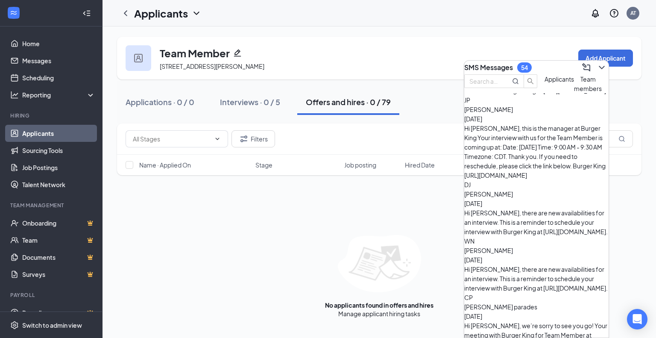
click at [437, 203] on div "Filters [PERSON_NAME] Name · Applied On Stage Job posting Hired Date Score Acti…" at bounding box center [379, 220] width 524 height 194
click at [597, 65] on icon "ChevronDown" at bounding box center [602, 67] width 10 height 10
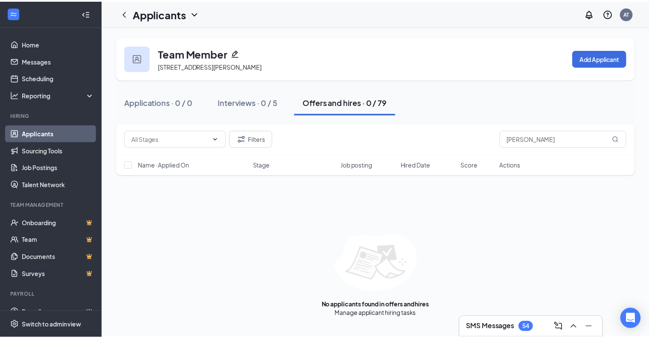
scroll to position [0, 0]
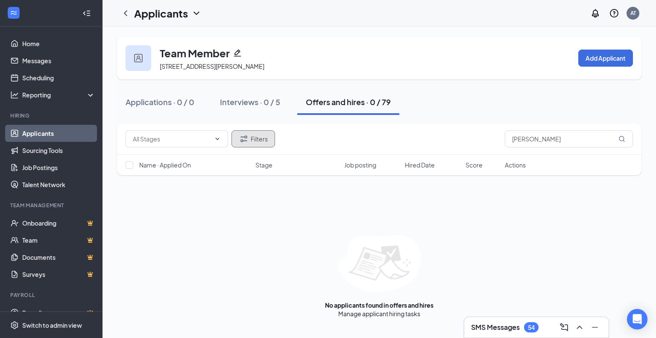
click at [256, 140] on button "Filters" at bounding box center [253, 138] width 44 height 17
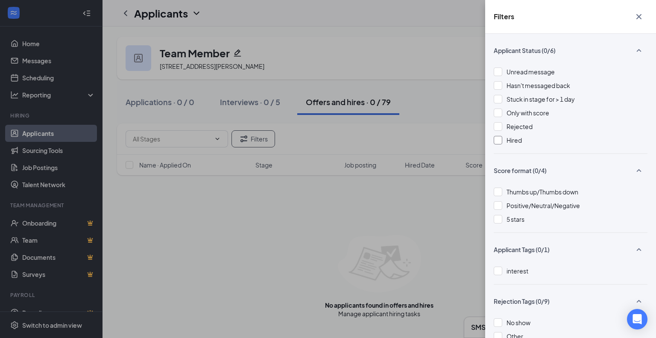
click at [502, 138] on div "Hired" at bounding box center [571, 139] width 154 height 9
click at [427, 66] on div "Filters Applicant Status (1/6) Unread message Hasn't messaged back Stuck in sta…" at bounding box center [328, 169] width 656 height 338
click at [471, 33] on div "Filters Applicant Status (1/6) Unread message Hasn't messaged back Stuck in sta…" at bounding box center [328, 169] width 656 height 338
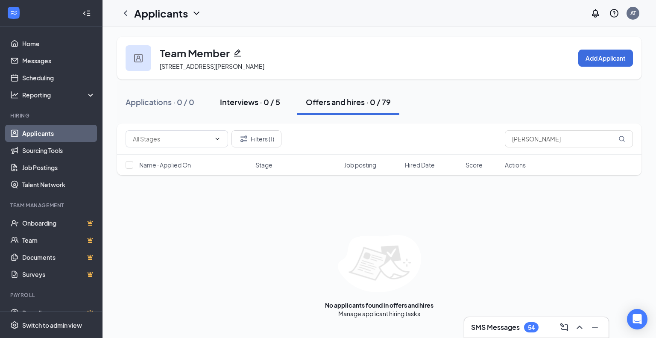
click at [251, 102] on div "Interviews · 0 / 5" at bounding box center [250, 102] width 60 height 11
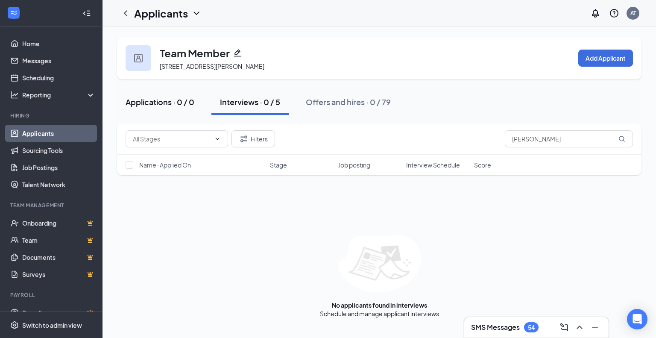
click at [160, 102] on div "Applications · 0 / 0" at bounding box center [160, 102] width 69 height 11
click at [236, 106] on div "Interviews · 0 / 5" at bounding box center [250, 102] width 60 height 11
drag, startPoint x: 337, startPoint y: 103, endPoint x: 369, endPoint y: 104, distance: 31.6
click at [338, 103] on div "Offers and hires · 0 / 79" at bounding box center [348, 102] width 85 height 11
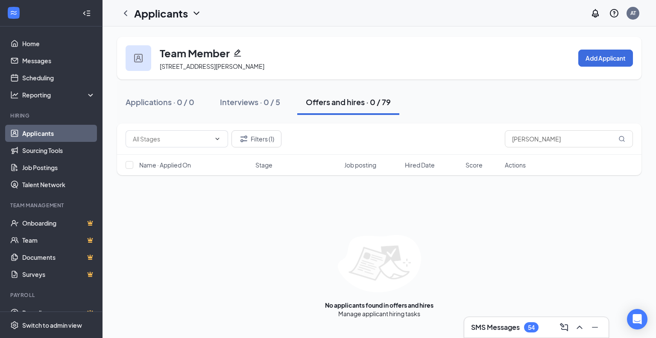
click at [128, 16] on icon "ChevronLeft" at bounding box center [125, 13] width 10 height 10
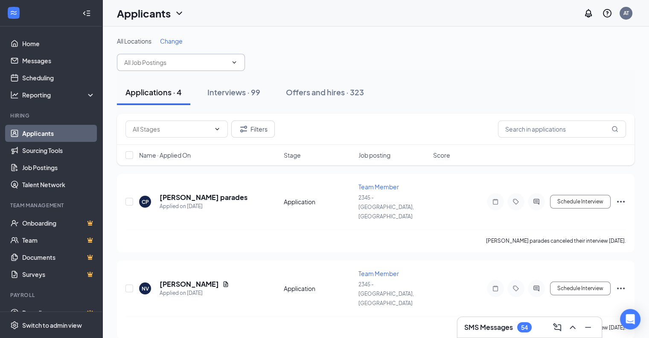
click at [186, 59] on input "text" at bounding box center [175, 62] width 103 height 9
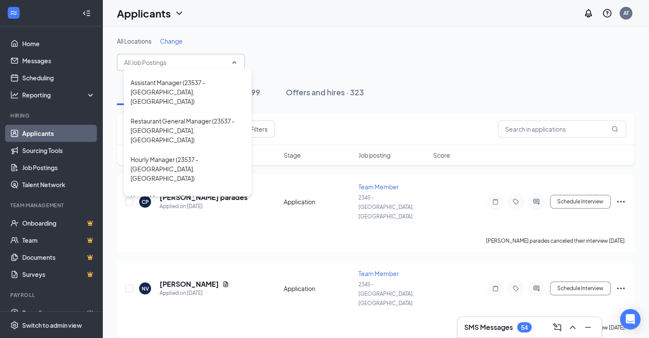
scroll to position [384, 0]
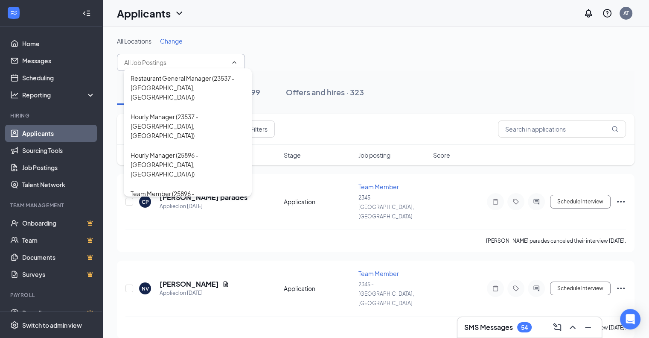
click at [171, 304] on div "Team Member (2746 - [GEOGRAPHIC_DATA], [GEOGRAPHIC_DATA])" at bounding box center [188, 318] width 114 height 28
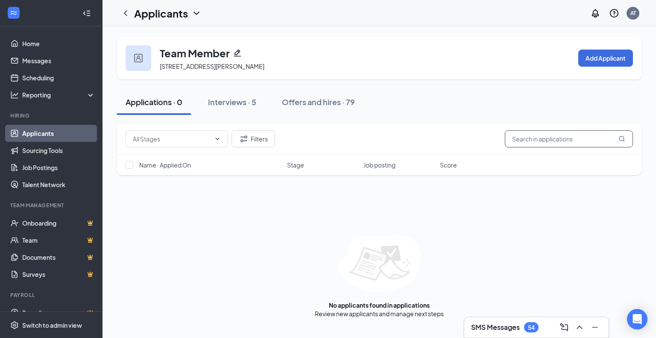
click at [531, 140] on input "text" at bounding box center [569, 138] width 128 height 17
type input "[PERSON_NAME]"
click at [266, 100] on div "Interviews · 0 / 5" at bounding box center [250, 102] width 60 height 11
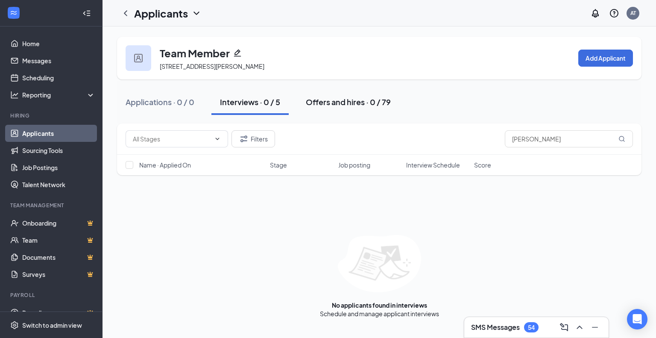
click at [339, 100] on div "Offers and hires · 0 / 79" at bounding box center [348, 102] width 85 height 11
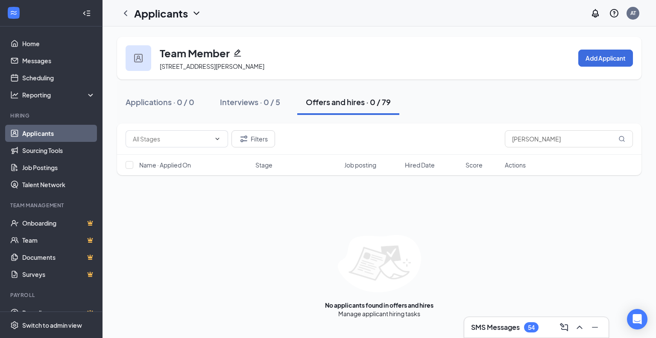
click at [351, 105] on div "Offers and hires · 0 / 79" at bounding box center [348, 102] width 85 height 11
drag, startPoint x: 566, startPoint y: 136, endPoint x: 484, endPoint y: 140, distance: 82.1
click at [484, 140] on div "Filters [PERSON_NAME]" at bounding box center [379, 138] width 507 height 17
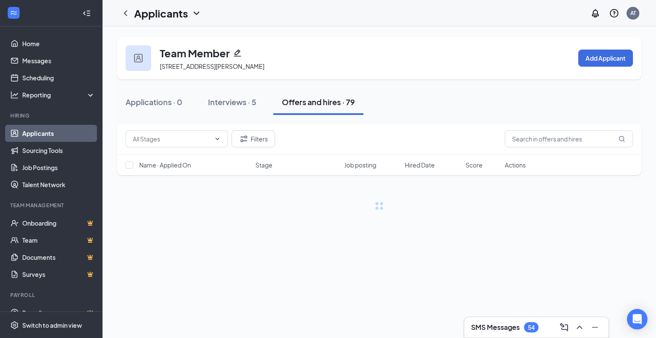
click at [477, 135] on div "Filters" at bounding box center [379, 138] width 507 height 17
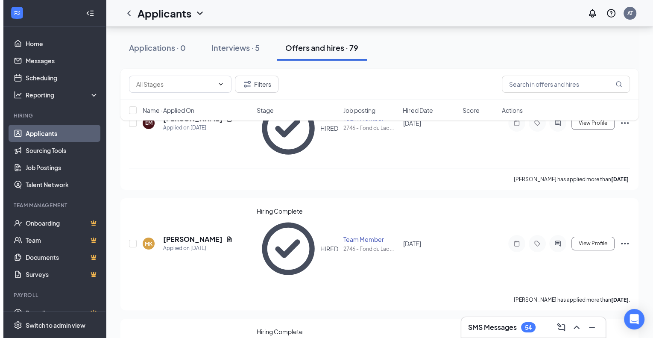
scroll to position [128, 0]
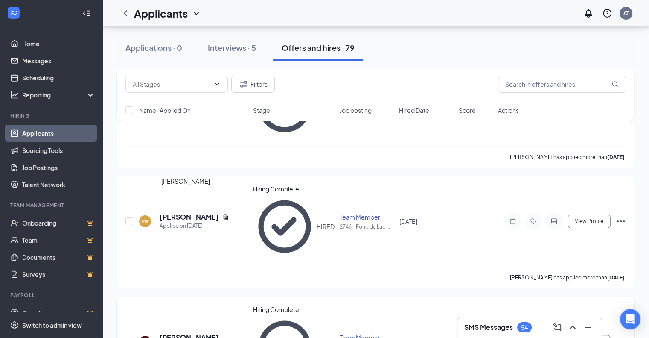
click at [190, 333] on h5 "[PERSON_NAME]" at bounding box center [189, 337] width 59 height 9
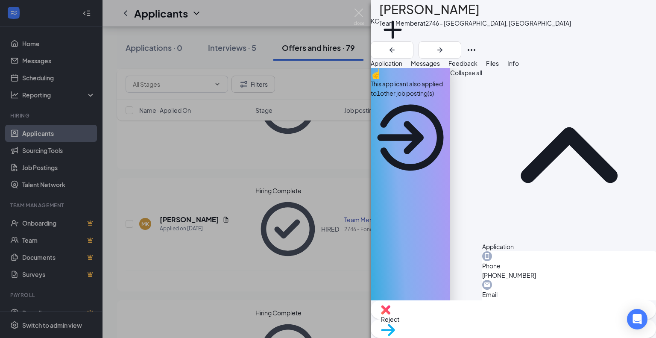
click at [440, 67] on span "Messages" at bounding box center [425, 63] width 29 height 8
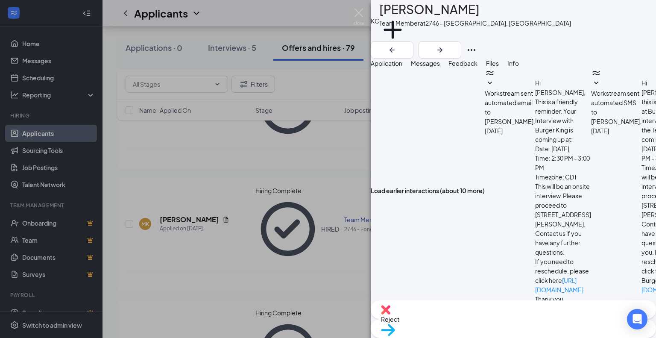
click at [477, 67] on span "Feedback" at bounding box center [462, 63] width 29 height 8
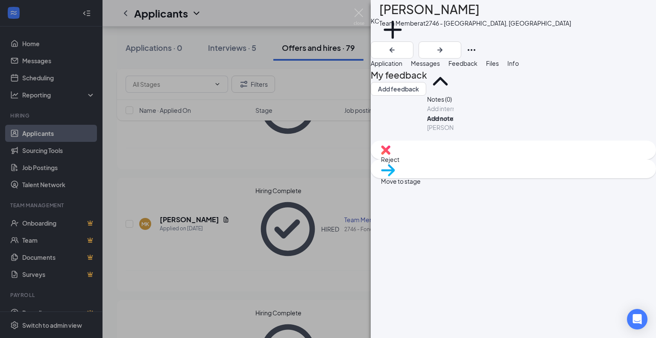
click at [499, 67] on span "Files" at bounding box center [492, 63] width 13 height 8
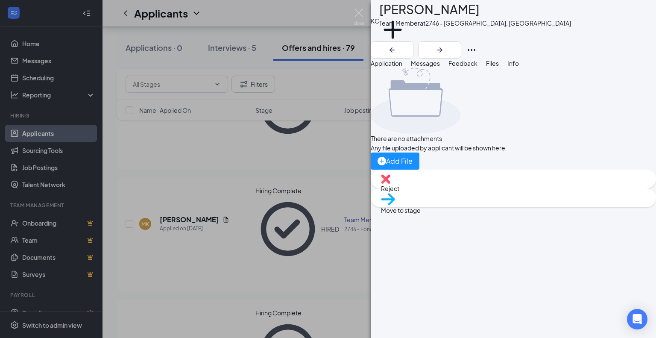
click at [519, 67] on span "Info" at bounding box center [513, 63] width 12 height 8
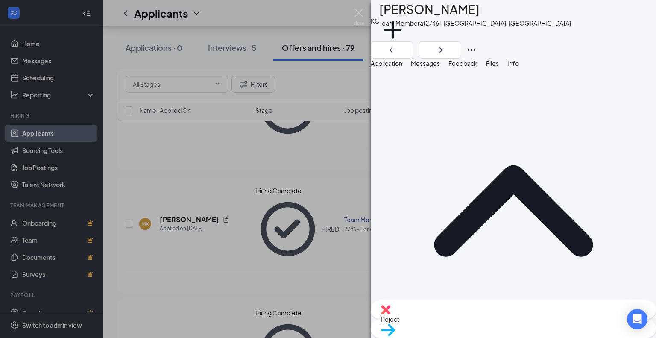
click at [402, 67] on span "Application" at bounding box center [387, 63] width 32 height 8
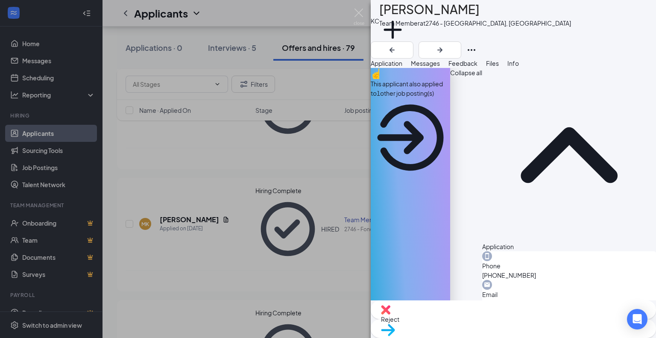
click at [309, 94] on div "[PERSON_NAME] [PERSON_NAME] Team Member at 2746 - [GEOGRAPHIC_DATA], [GEOGRAPHI…" at bounding box center [328, 169] width 656 height 338
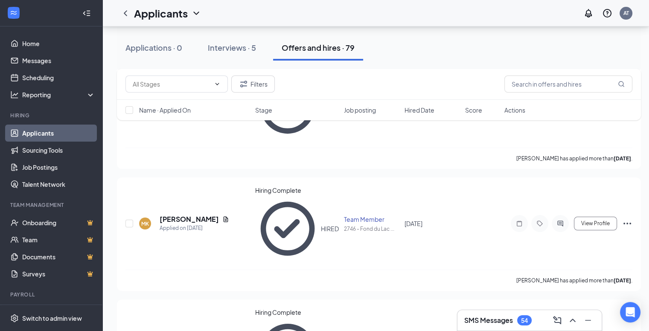
scroll to position [171, 0]
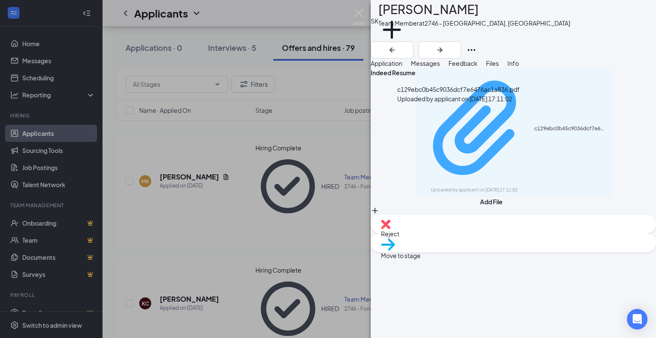
click at [534, 125] on div "c129ebc0b45c9036dcf7e6476ac1a836.pdf" at bounding box center [570, 128] width 73 height 7
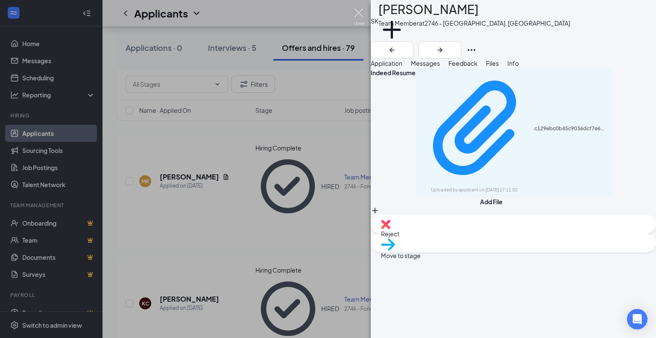
click at [360, 12] on img at bounding box center [359, 17] width 11 height 17
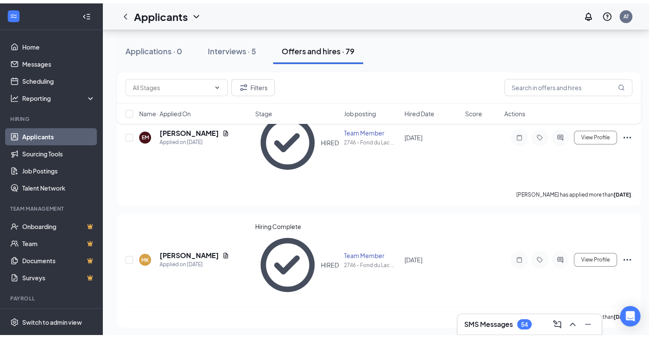
scroll to position [43, 0]
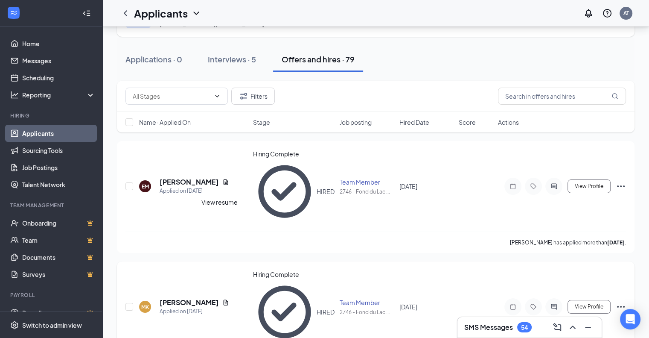
click at [224, 300] on icon "Document" at bounding box center [226, 303] width 5 height 6
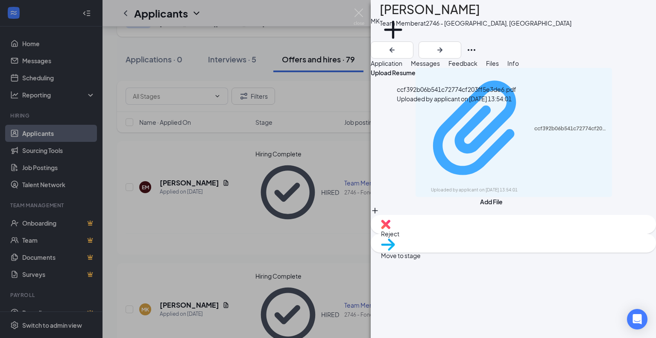
click at [534, 125] on div "ccf392b06b541c72774cf203ff5e3de6.pdf" at bounding box center [570, 128] width 73 height 7
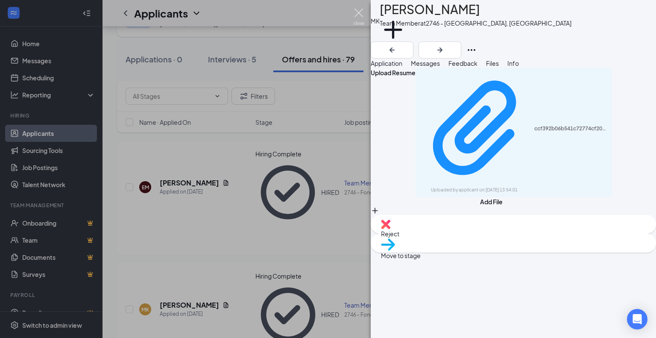
click at [360, 11] on img at bounding box center [359, 17] width 11 height 17
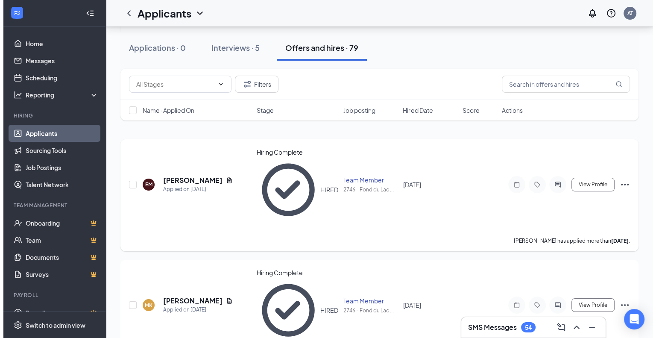
scroll to position [43, 0]
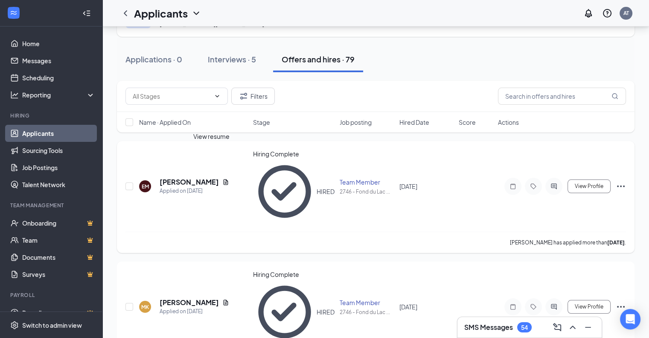
click at [224, 179] on icon "Document" at bounding box center [226, 182] width 5 height 6
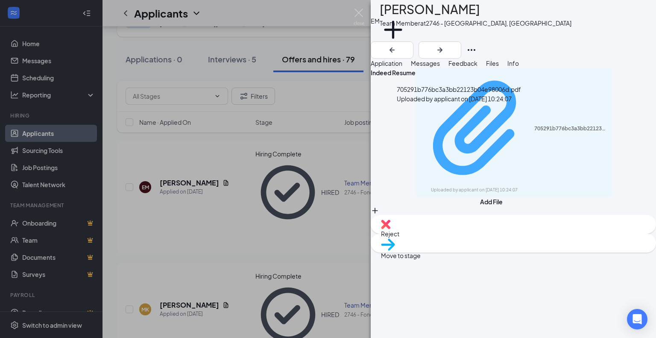
click at [534, 125] on div "705291b776bc3a3bb22123b04e98006d.pdf" at bounding box center [570, 128] width 73 height 7
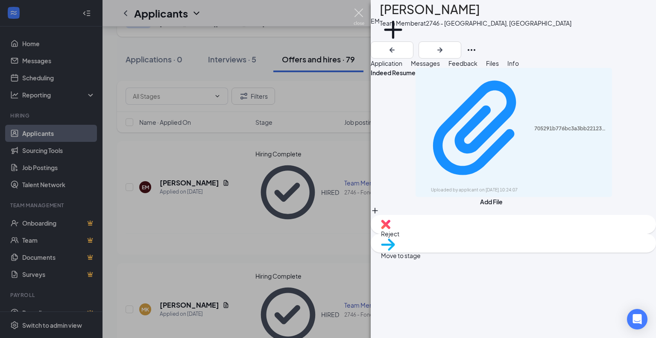
click at [358, 10] on img at bounding box center [359, 17] width 11 height 17
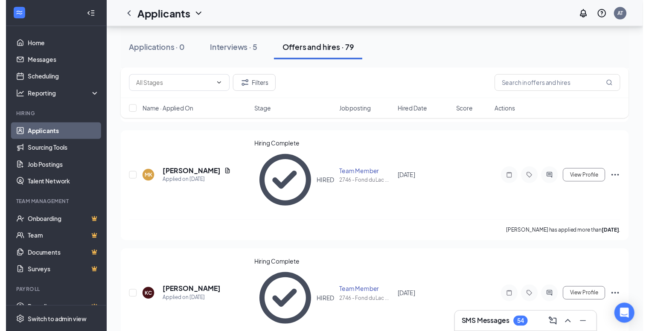
scroll to position [256, 0]
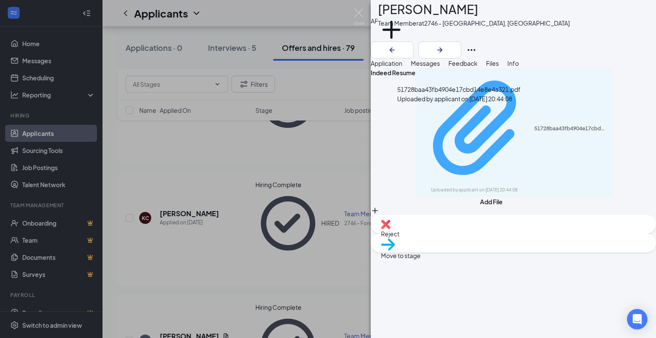
click at [534, 125] on div "51728baa43fb4904e17cbd14e8e4a321.pdf" at bounding box center [570, 128] width 73 height 7
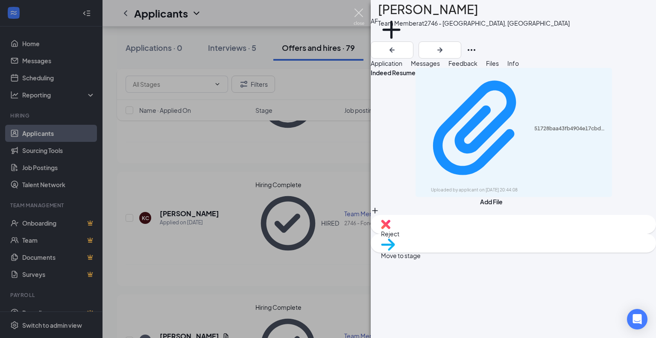
click at [359, 13] on img at bounding box center [359, 17] width 11 height 17
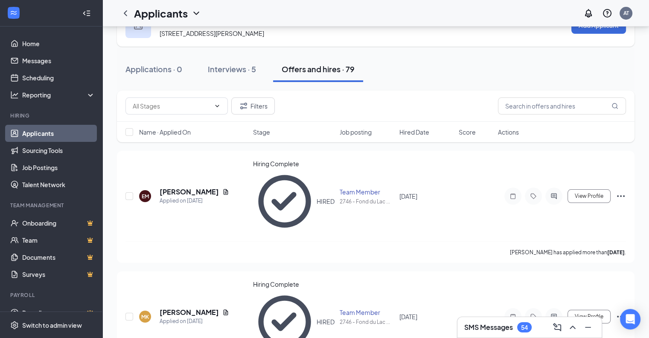
scroll to position [43, 0]
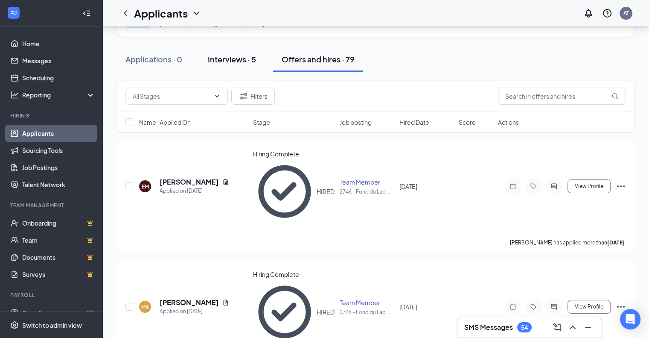
click at [229, 59] on div "Interviews · 5" at bounding box center [232, 59] width 48 height 11
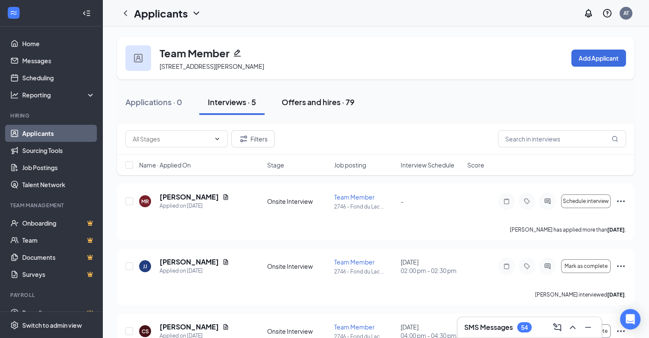
click at [307, 103] on div "Offers and hires · 79" at bounding box center [318, 102] width 73 height 11
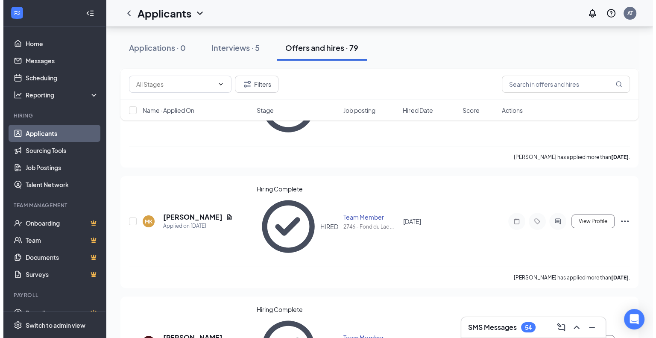
scroll to position [85, 0]
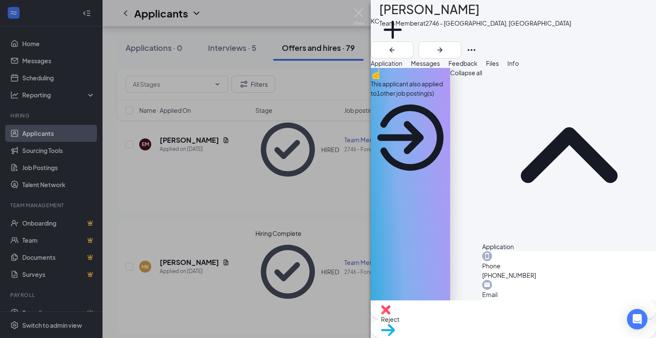
click at [440, 66] on span "Messages" at bounding box center [425, 63] width 29 height 8
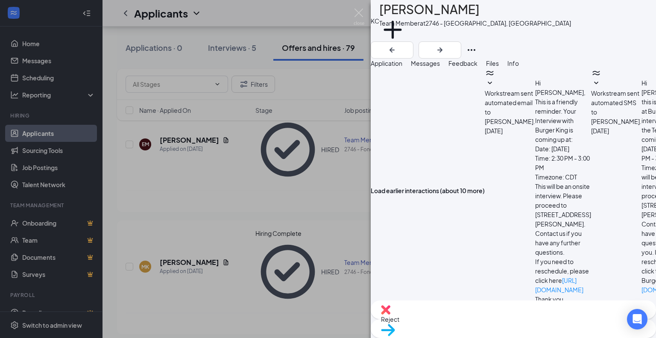
scroll to position [201, 0]
click at [477, 67] on span "Feedback" at bounding box center [462, 63] width 29 height 8
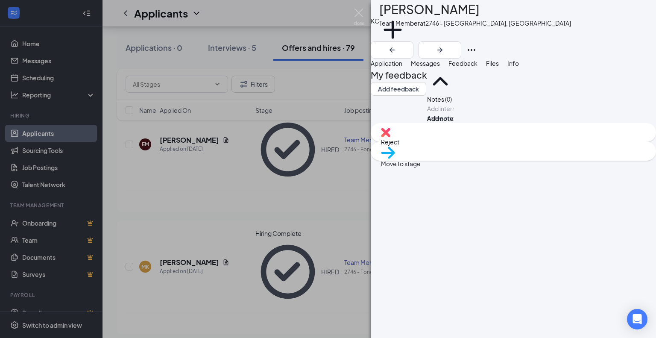
click at [519, 67] on span "Info" at bounding box center [513, 63] width 12 height 8
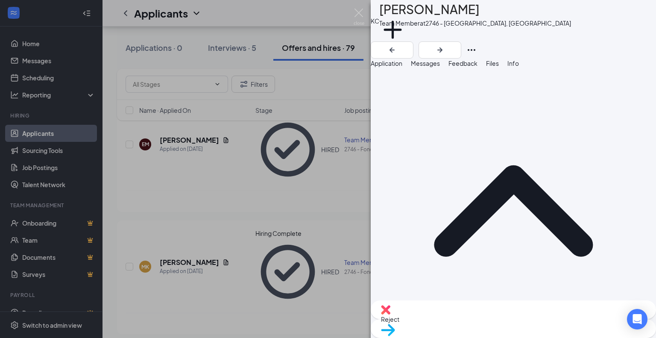
click at [499, 66] on span "Files" at bounding box center [492, 63] width 13 height 8
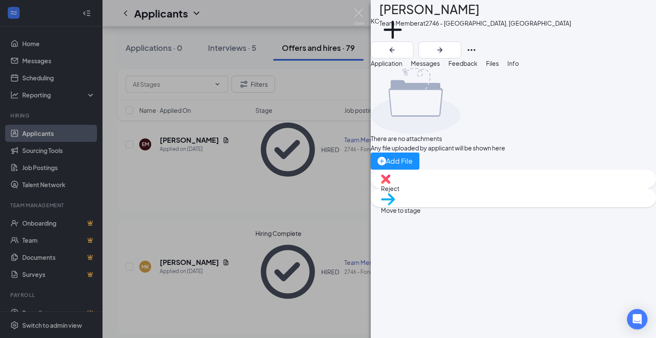
click at [402, 67] on span "Application" at bounding box center [387, 63] width 32 height 8
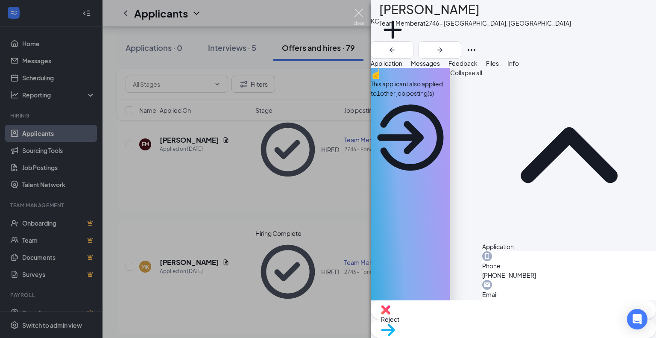
click at [359, 12] on img at bounding box center [359, 17] width 11 height 17
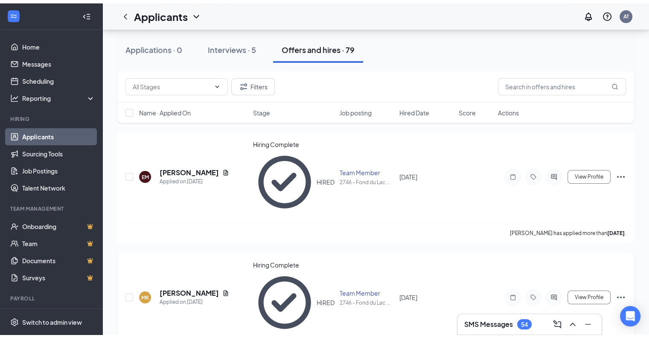
scroll to position [43, 0]
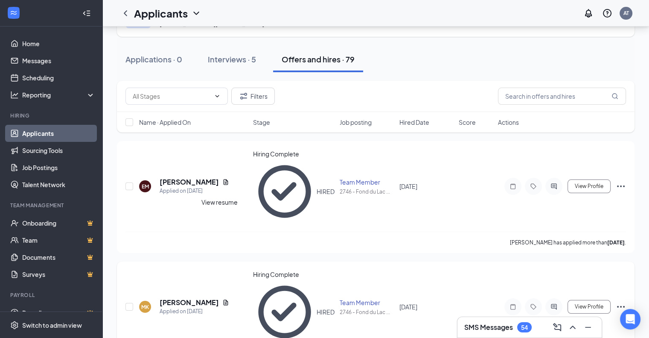
click at [224, 300] on icon "Document" at bounding box center [226, 303] width 5 height 6
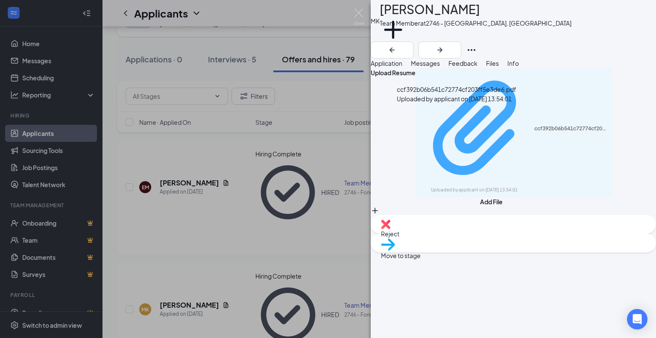
click at [534, 125] on div "ccf392b06b541c72774cf203ff5e3de6.pdf" at bounding box center [570, 128] width 73 height 7
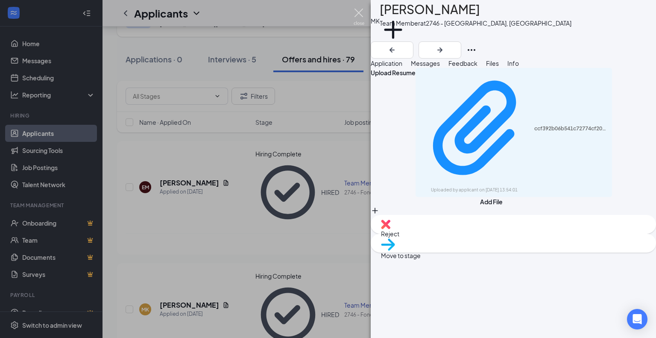
click at [357, 13] on img at bounding box center [359, 17] width 11 height 17
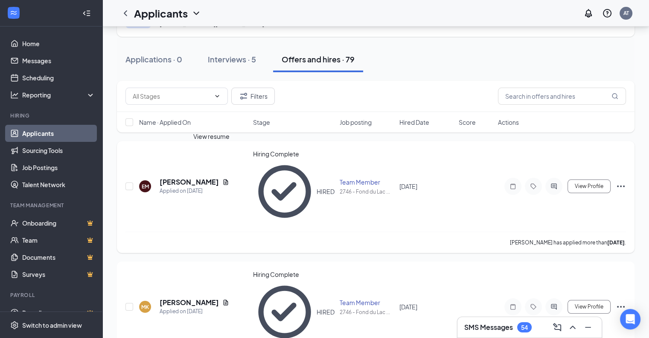
click at [224, 179] on icon "Document" at bounding box center [226, 182] width 5 height 6
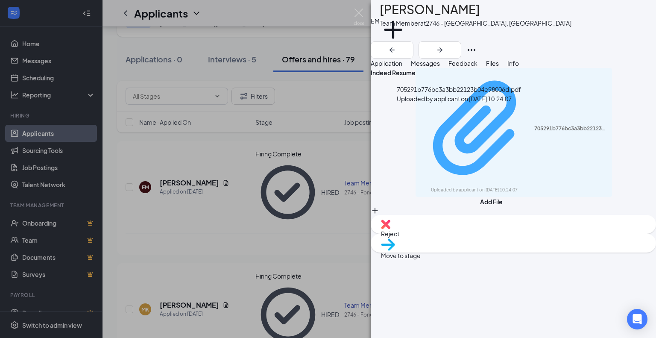
click at [534, 125] on div "705291b776bc3a3bb22123b04e98006d.pdf" at bounding box center [570, 128] width 73 height 7
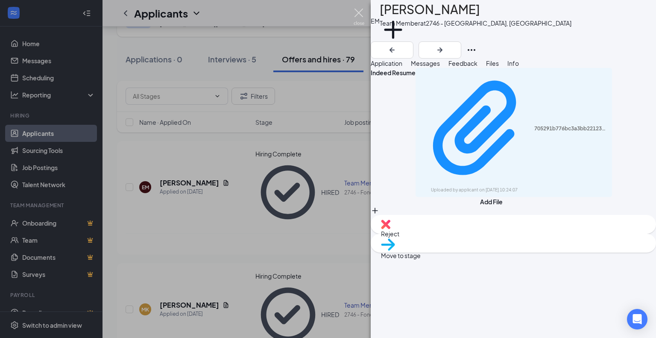
click at [359, 12] on img at bounding box center [359, 17] width 11 height 17
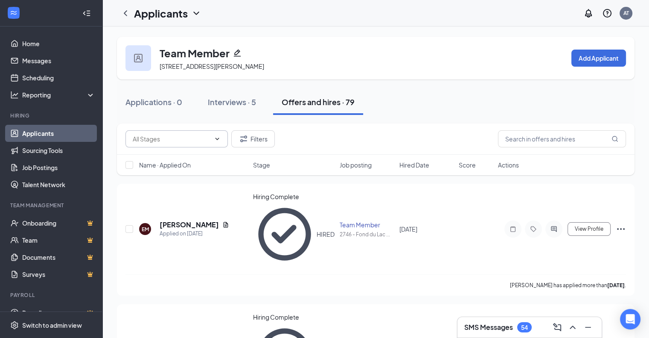
click at [186, 139] on input "text" at bounding box center [172, 138] width 78 height 9
click at [126, 12] on icon "ChevronLeft" at bounding box center [125, 13] width 10 height 10
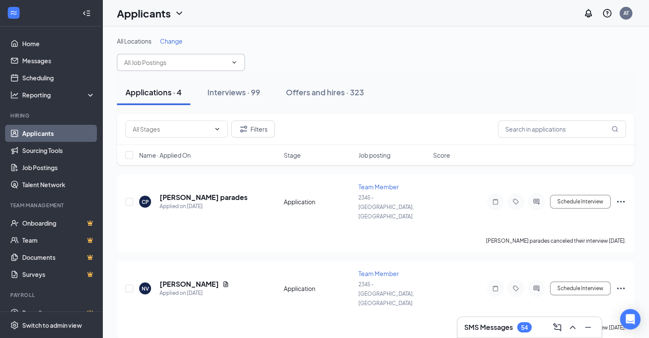
click at [184, 58] on input "text" at bounding box center [175, 62] width 103 height 9
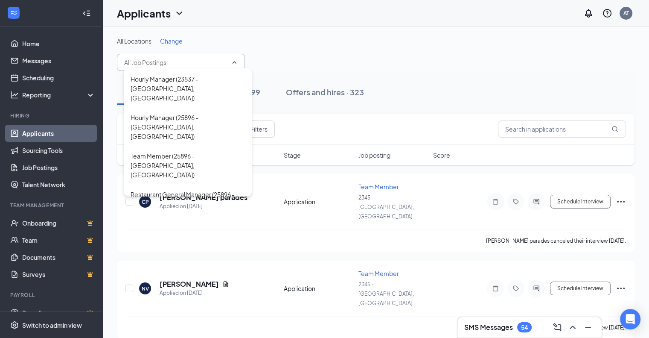
scroll to position [427, 0]
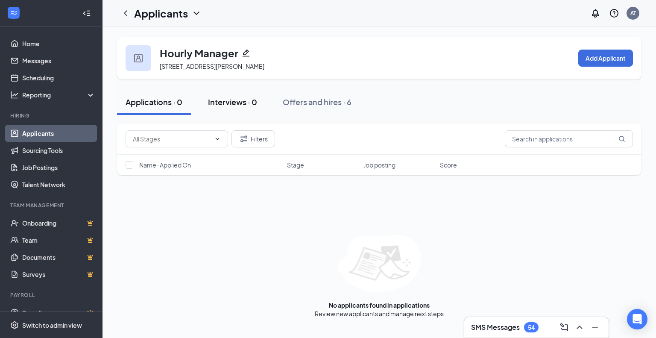
click at [254, 104] on div "Interviews · 0" at bounding box center [232, 102] width 49 height 11
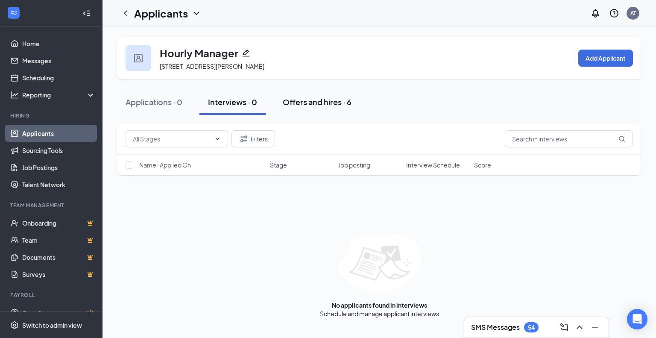
click at [314, 103] on div "Offers and hires · 6" at bounding box center [317, 102] width 69 height 11
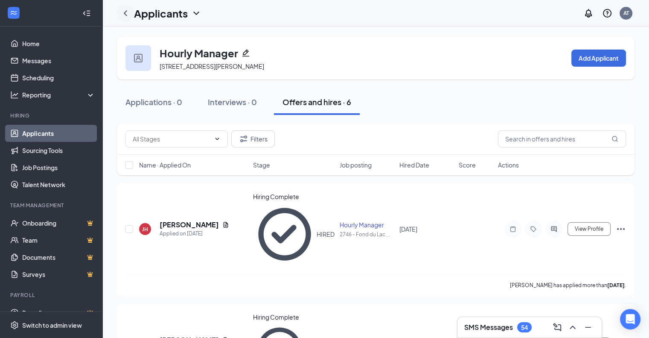
click at [126, 12] on icon "ChevronLeft" at bounding box center [125, 13] width 10 height 10
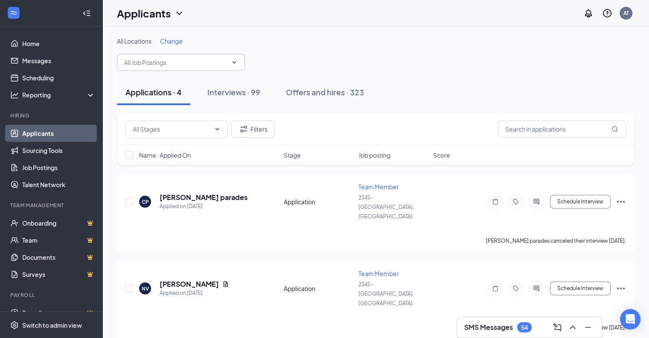
click at [214, 63] on input "text" at bounding box center [175, 62] width 103 height 9
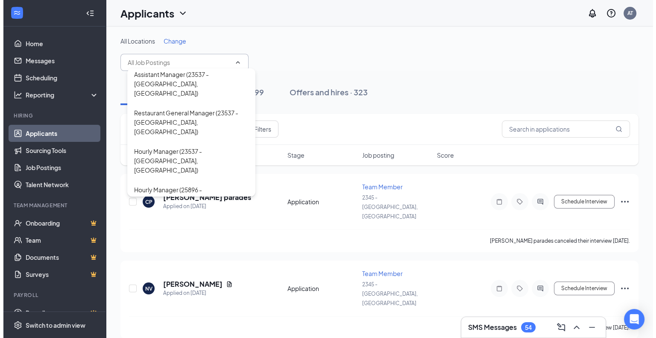
scroll to position [384, 0]
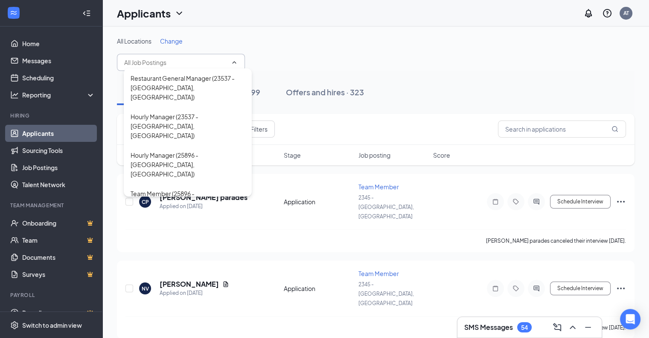
click at [175, 304] on div "Team Member (2746 - [GEOGRAPHIC_DATA], [GEOGRAPHIC_DATA])" at bounding box center [188, 318] width 114 height 28
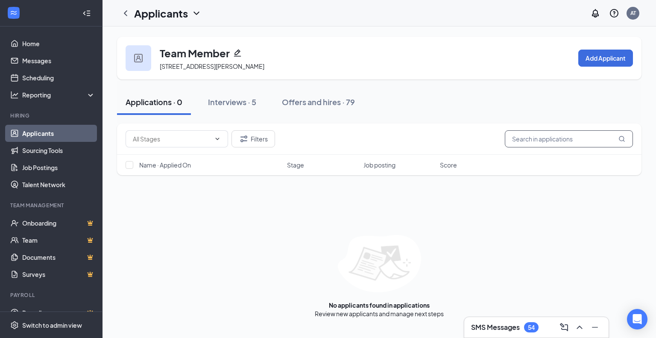
click at [528, 138] on input "text" at bounding box center [569, 138] width 128 height 17
type input "[PERSON_NAME]"
click at [321, 106] on div "Offers and hires · 0 / 79" at bounding box center [348, 102] width 85 height 11
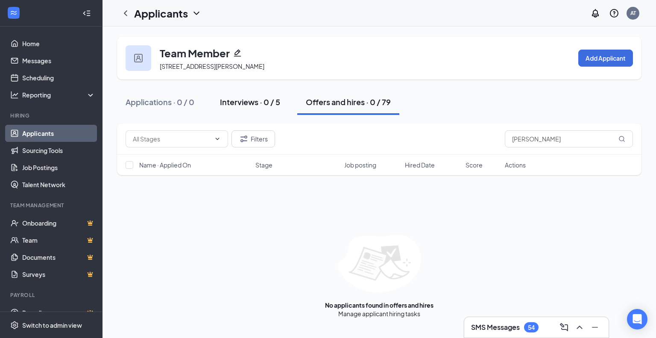
click at [269, 99] on div "Interviews · 0 / 5" at bounding box center [250, 102] width 60 height 11
click at [316, 103] on div "Offers and hires · 0 / 79" at bounding box center [348, 102] width 85 height 11
click at [125, 13] on icon "ChevronLeft" at bounding box center [125, 13] width 3 height 6
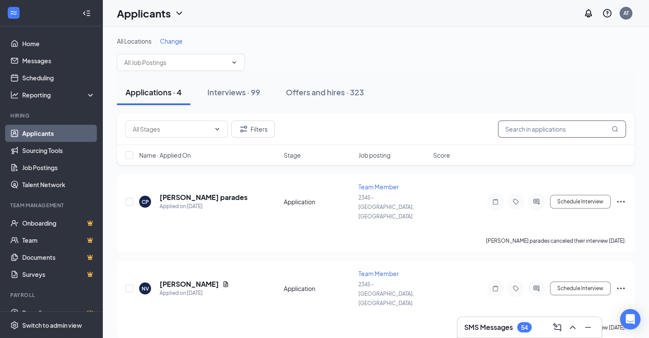
click at [512, 129] on input "text" at bounding box center [562, 128] width 128 height 17
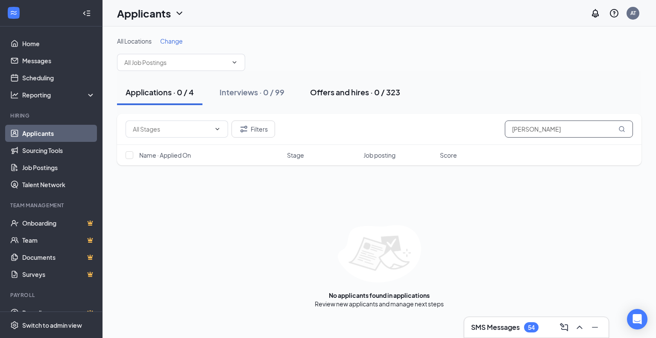
type input "[PERSON_NAME]"
click at [339, 87] on div "Offers and hires · 0 / 323" at bounding box center [355, 92] width 90 height 11
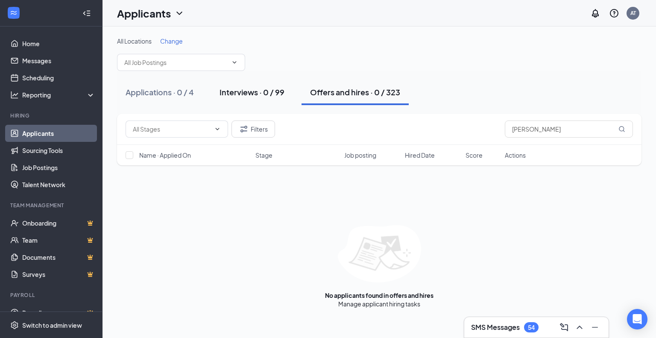
click at [252, 87] on div "Interviews · 0 / 99" at bounding box center [251, 92] width 65 height 11
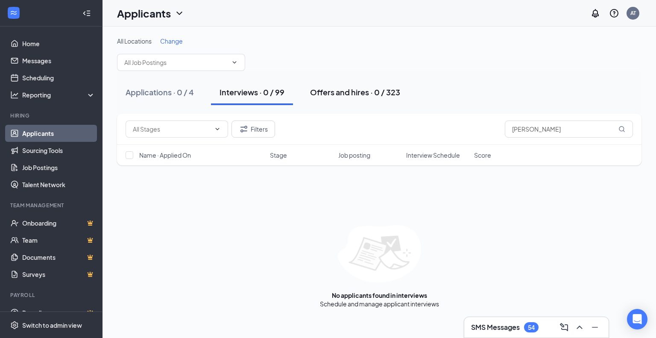
click at [312, 94] on div "Offers and hires · 0 / 323" at bounding box center [355, 92] width 90 height 11
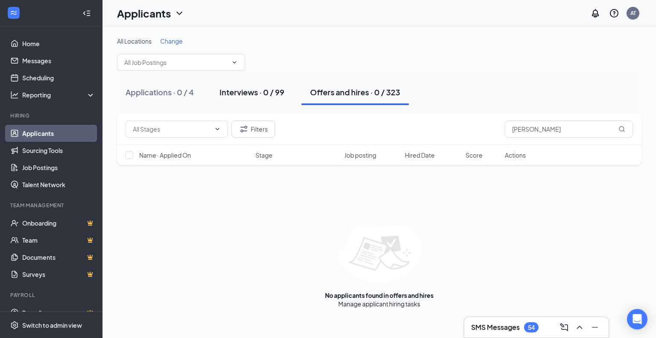
click at [258, 90] on div "Interviews · 0 / 99" at bounding box center [251, 92] width 65 height 11
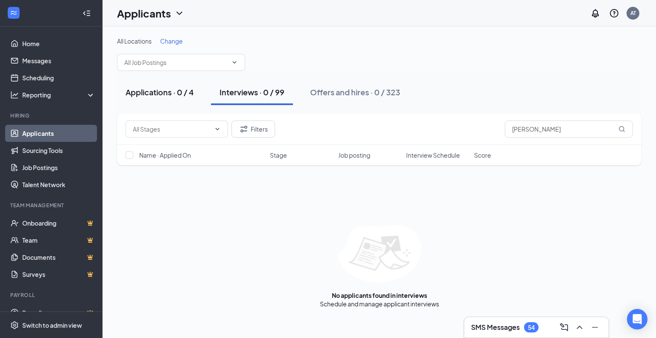
click at [178, 88] on div "Applications · 0 / 4" at bounding box center [160, 92] width 68 height 11
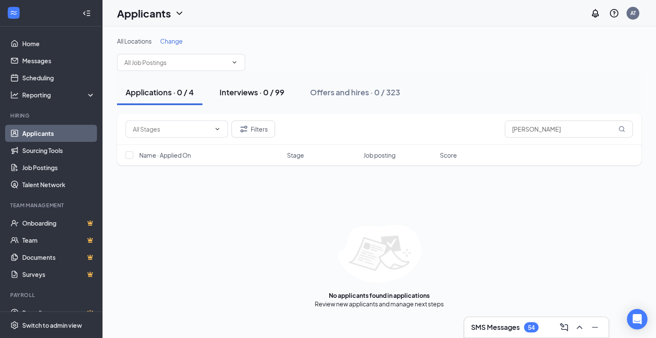
click at [248, 90] on div "Interviews · 0 / 99" at bounding box center [251, 92] width 65 height 11
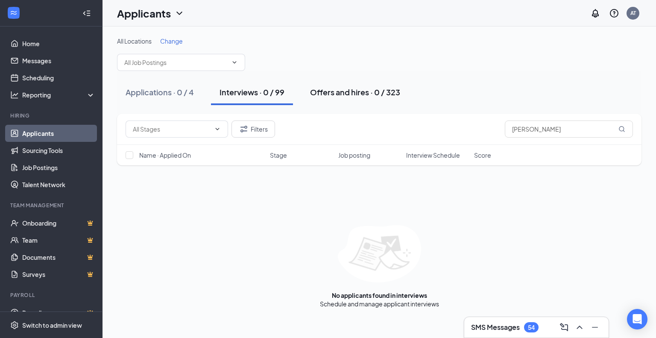
click at [305, 90] on button "Offers and hires · 0 / 323" at bounding box center [354, 92] width 107 height 26
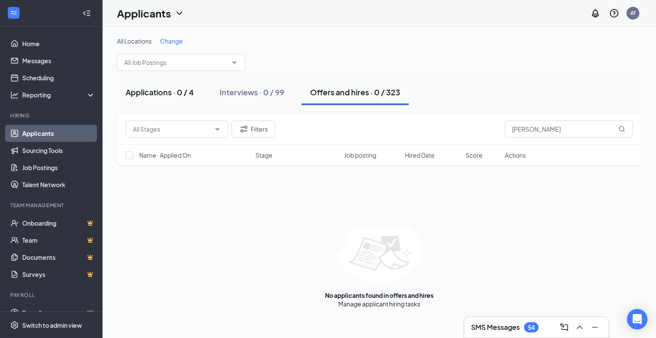
click at [176, 90] on div "Applications · 0 / 4" at bounding box center [160, 92] width 68 height 11
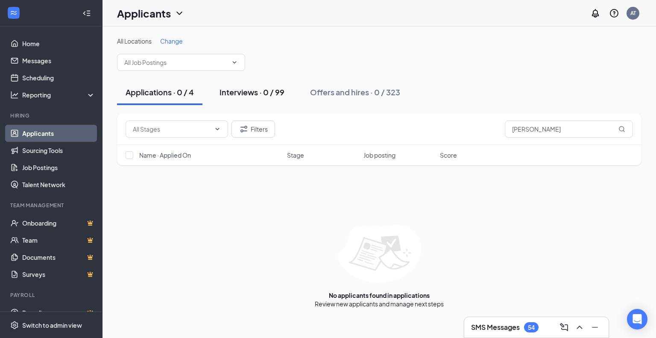
click at [237, 93] on div "Interviews · 0 / 99" at bounding box center [251, 92] width 65 height 11
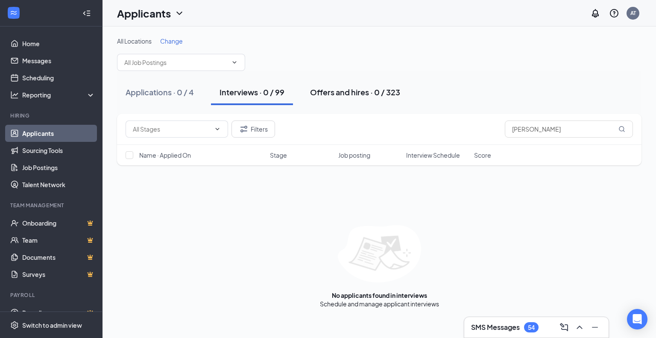
drag, startPoint x: 337, startPoint y: 94, endPoint x: 366, endPoint y: 94, distance: 28.6
click at [339, 94] on div "Offers and hires · 0 / 323" at bounding box center [355, 92] width 90 height 11
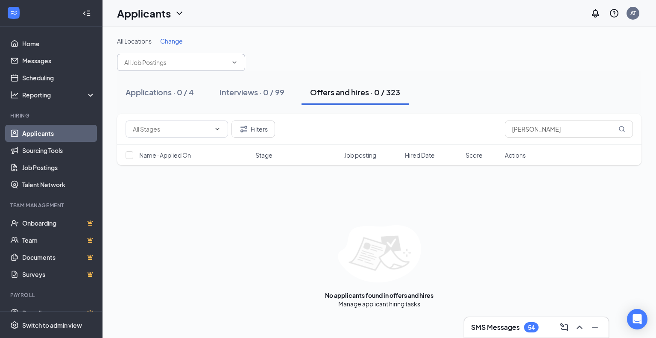
click at [212, 64] on input "text" at bounding box center [175, 62] width 103 height 9
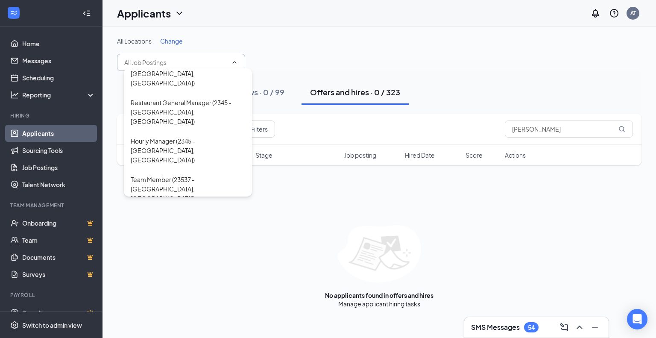
scroll to position [183, 0]
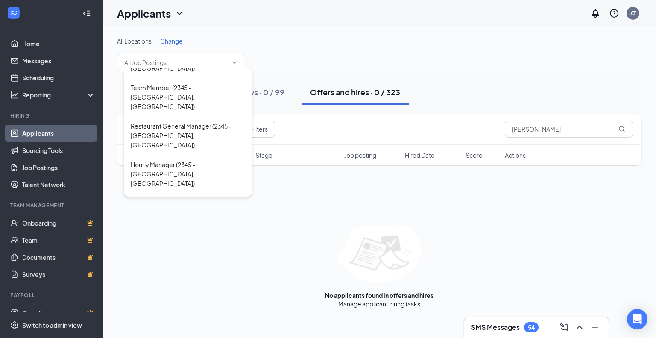
click at [325, 57] on div "All Locations Change Restaurant General Manager (12190 - [GEOGRAPHIC_DATA], [GE…" at bounding box center [379, 54] width 524 height 34
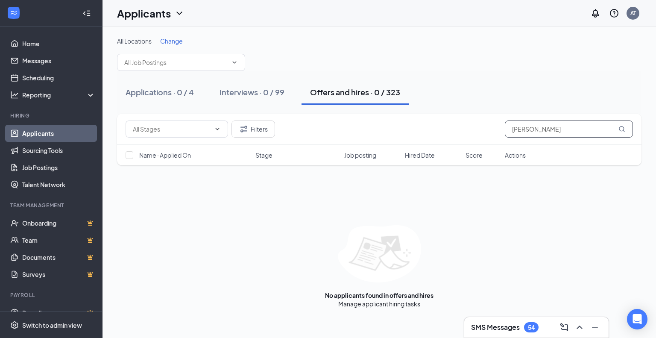
drag, startPoint x: 562, startPoint y: 127, endPoint x: 497, endPoint y: 133, distance: 65.1
click at [497, 133] on div "Filters [PERSON_NAME]" at bounding box center [379, 128] width 507 height 17
type input "b"
type input "[PERSON_NAME]"
click at [243, 90] on div "Interviews · 0 / 99" at bounding box center [251, 92] width 65 height 11
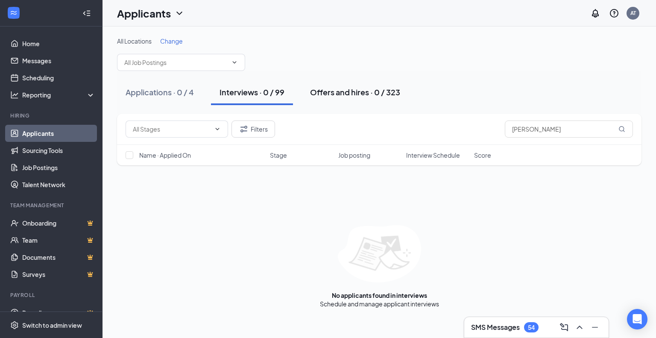
click at [329, 94] on div "Offers and hires · 0 / 323" at bounding box center [355, 92] width 90 height 11
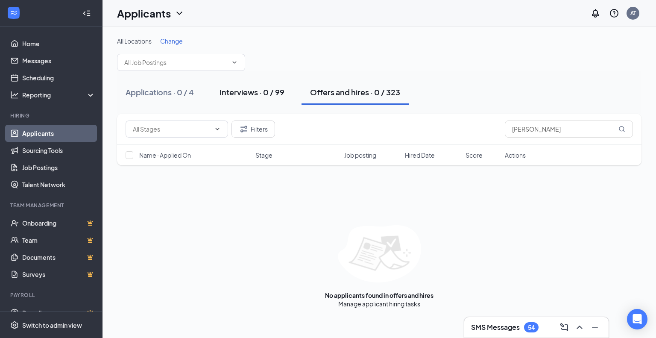
click at [264, 89] on div "Interviews · 0 / 99" at bounding box center [251, 92] width 65 height 11
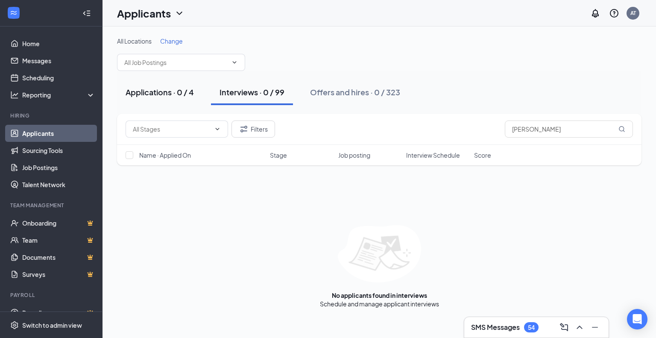
click at [170, 93] on div "Applications · 0 / 4" at bounding box center [160, 92] width 68 height 11
